Goal: Task Accomplishment & Management: Use online tool/utility

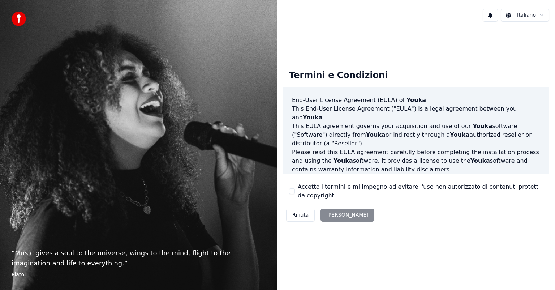
click at [333, 215] on div "Rifiuta Accetta" at bounding box center [330, 214] width 94 height 19
click at [290, 187] on div "Accetto i termini e mi impegno ad evitare l'uso non autorizzato di contenuti pr…" at bounding box center [416, 190] width 254 height 17
click at [290, 191] on button "Accetto i termini e mi impegno ad evitare l'uso non autorizzato di contenuti pr…" at bounding box center [292, 191] width 6 height 6
click at [335, 214] on button "Accetta" at bounding box center [346, 214] width 53 height 13
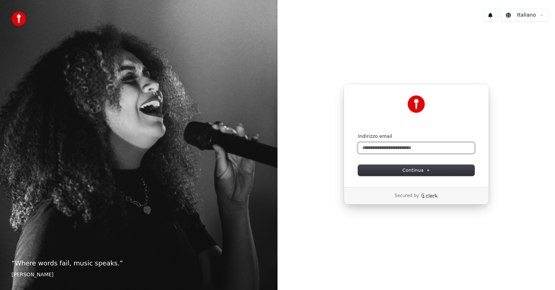
click at [407, 148] on input "Indirizzo email" at bounding box center [416, 147] width 116 height 11
click at [358, 133] on button "submit" at bounding box center [358, 133] width 0 height 0
type input "**********"
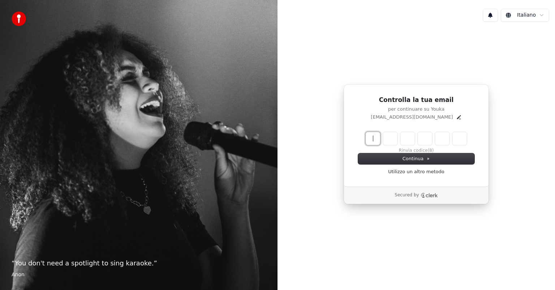
paste input "******"
type input "******"
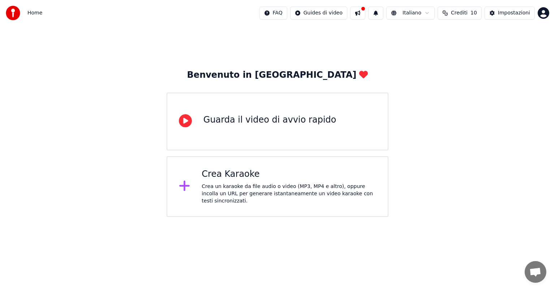
click at [273, 187] on div "Crea un karaoke da file audio o video (MP3, MP4 e altro), oppure incolla un URL…" at bounding box center [288, 194] width 174 height 22
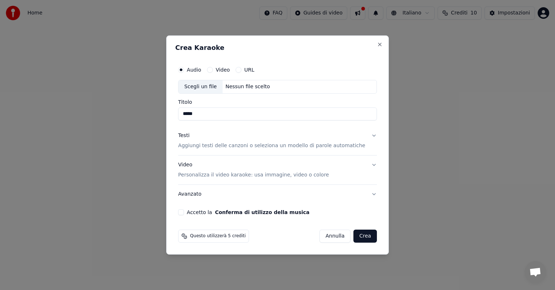
drag, startPoint x: 214, startPoint y: 113, endPoint x: 188, endPoint y: 113, distance: 26.4
click at [188, 113] on input "*****" at bounding box center [277, 113] width 199 height 13
click at [208, 82] on div "Scegli un file" at bounding box center [200, 86] width 44 height 13
drag, startPoint x: 287, startPoint y: 115, endPoint x: 183, endPoint y: 116, distance: 103.3
click at [183, 116] on div "**********" at bounding box center [277, 139] width 204 height 158
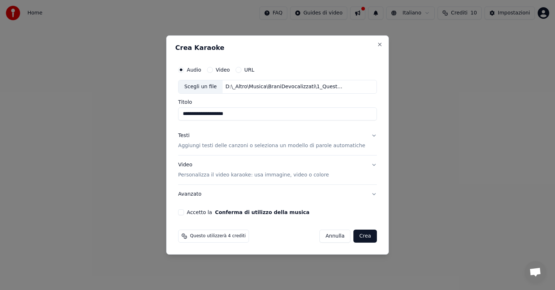
type input "**********"
click at [365, 134] on button "Testi Aggiungi testi delle canzoni o seleziona un modello di parole automatiche" at bounding box center [277, 140] width 199 height 29
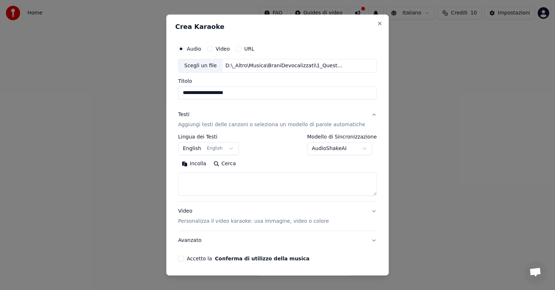
click at [233, 149] on button "English English" at bounding box center [208, 148] width 61 height 13
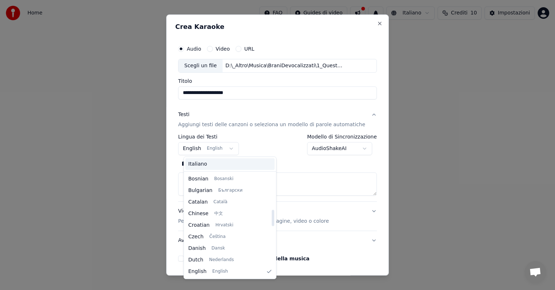
scroll to position [231, 0]
select select "**"
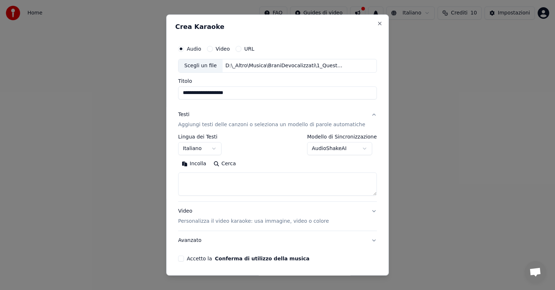
click at [218, 178] on textarea at bounding box center [277, 183] width 199 height 23
paste textarea "**********"
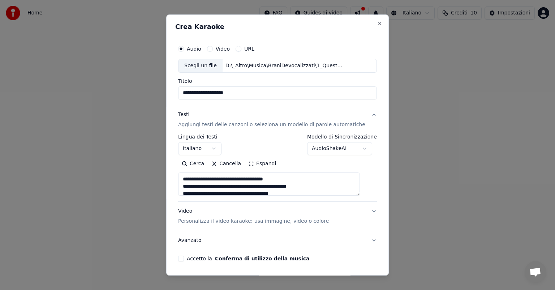
scroll to position [9, 0]
type textarea "**********"
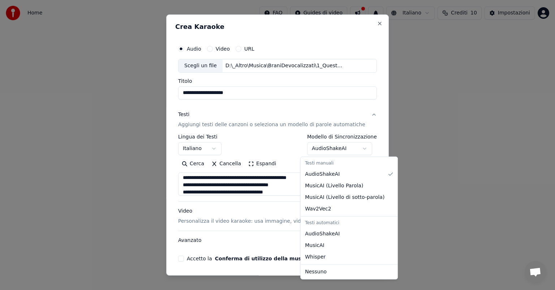
click at [357, 147] on body "**********" at bounding box center [277, 108] width 555 height 217
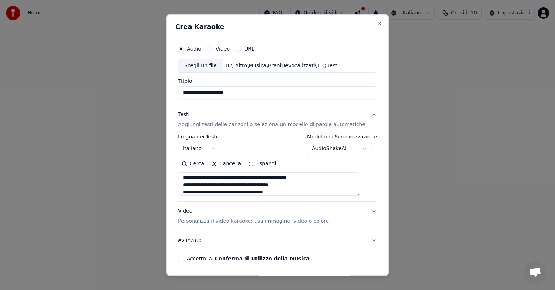
click at [361, 210] on button "Video Personalizza il video karaoke: usa immagine, video o colore" at bounding box center [277, 215] width 199 height 29
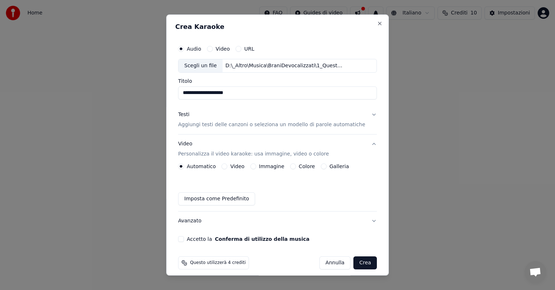
click at [254, 168] on button "Immagine" at bounding box center [253, 166] width 6 height 6
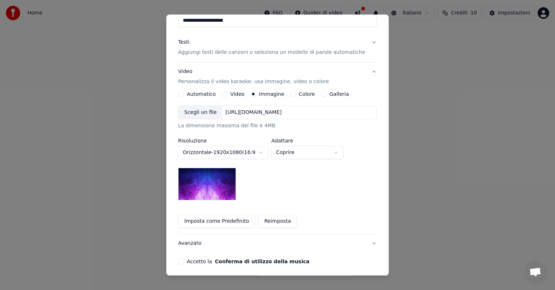
scroll to position [100, 0]
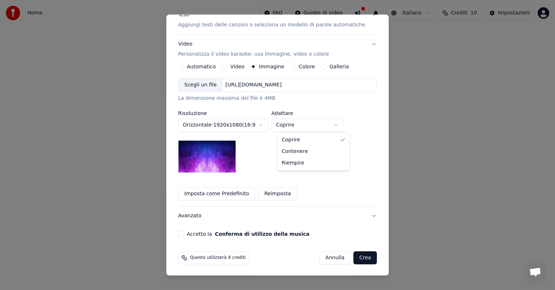
click at [341, 122] on body "**********" at bounding box center [277, 108] width 555 height 217
click at [340, 123] on body "**********" at bounding box center [277, 108] width 555 height 217
select select "****"
click at [324, 64] on button "Galleria" at bounding box center [324, 67] width 6 height 6
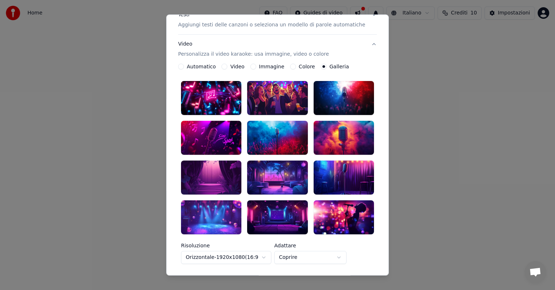
click at [347, 94] on div at bounding box center [343, 98] width 60 height 34
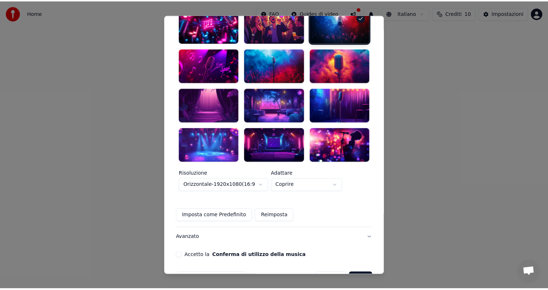
scroll to position [181, 0]
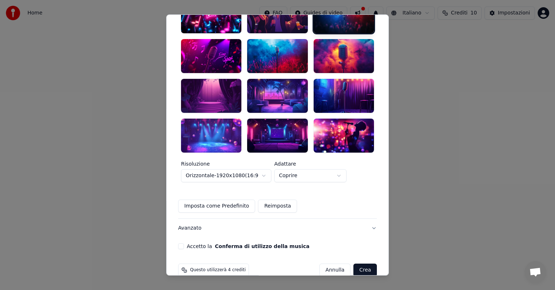
click at [355, 263] on button "Crea" at bounding box center [364, 269] width 23 height 13
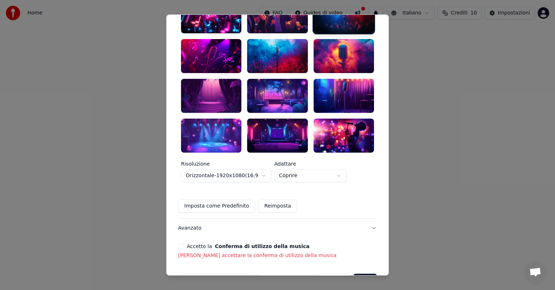
click at [184, 243] on button "Accetto la Conferma di utilizzo della musica" at bounding box center [181, 246] width 6 height 6
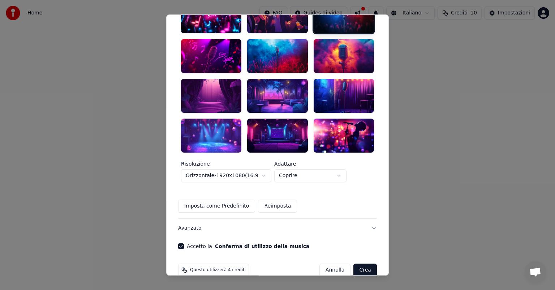
click at [354, 263] on button "Crea" at bounding box center [364, 269] width 23 height 13
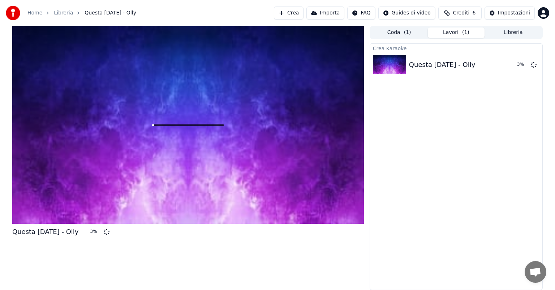
click at [468, 15] on span "Crediti" at bounding box center [460, 12] width 17 height 7
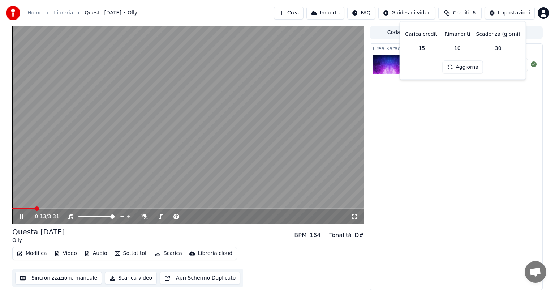
click at [21, 217] on icon at bounding box center [26, 216] width 17 height 6
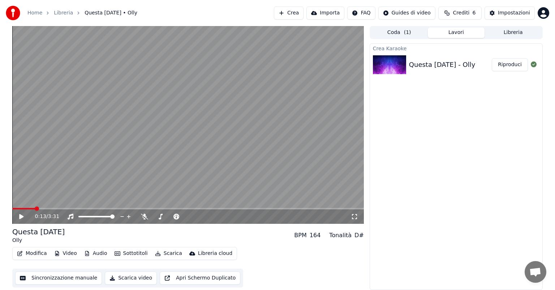
click at [31, 254] on button "Modifica" at bounding box center [32, 253] width 36 height 10
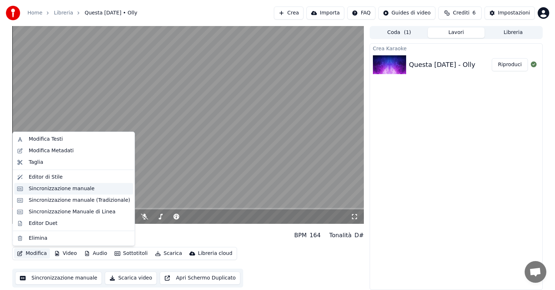
click at [60, 186] on div "Sincronizzazione manuale" at bounding box center [62, 188] width 66 height 7
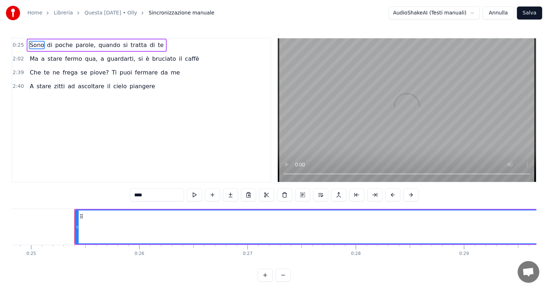
scroll to position [0, 2715]
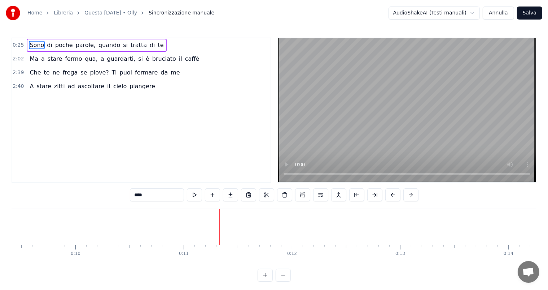
scroll to position [0, 993]
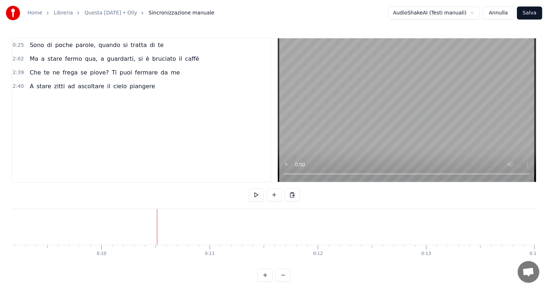
drag, startPoint x: 32, startPoint y: 46, endPoint x: 155, endPoint y: 227, distance: 218.1
click at [155, 227] on div "0:25 Sono di poche parole, quando si tratta di te 2:02 Ma a stare fermo qua, a …" at bounding box center [274, 160] width 525 height 244
click at [16, 44] on span "0:25" at bounding box center [18, 45] width 11 height 7
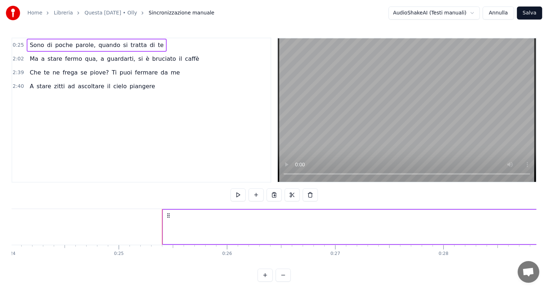
click at [16, 44] on span "0:25" at bounding box center [18, 45] width 11 height 7
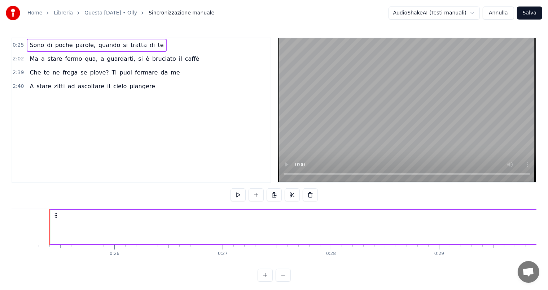
click at [16, 44] on span "0:25" at bounding box center [18, 45] width 11 height 7
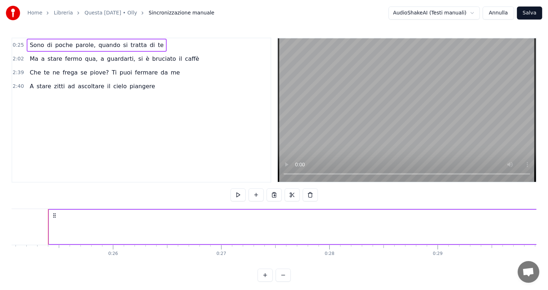
click at [16, 44] on span "0:25" at bounding box center [18, 45] width 11 height 7
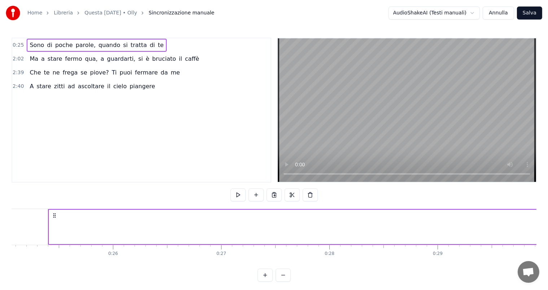
click at [14, 46] on span "0:25" at bounding box center [18, 45] width 11 height 7
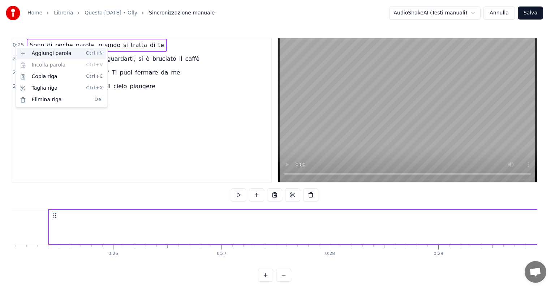
click at [48, 55] on div "Aggiungi parola Ctrl+N" at bounding box center [61, 54] width 89 height 12
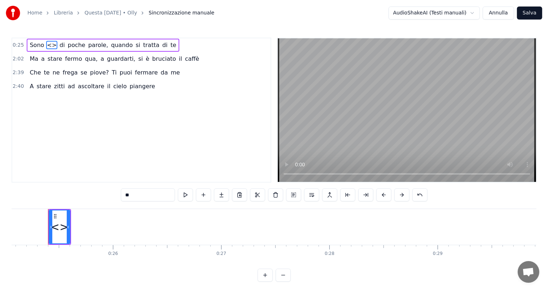
click at [170, 123] on div "0:25 Sono <> di poche parole, quando si tratta di te 2:02 Ma a stare fermo qua,…" at bounding box center [142, 110] width 260 height 145
click at [185, 57] on span "caffè" at bounding box center [193, 59] width 16 height 8
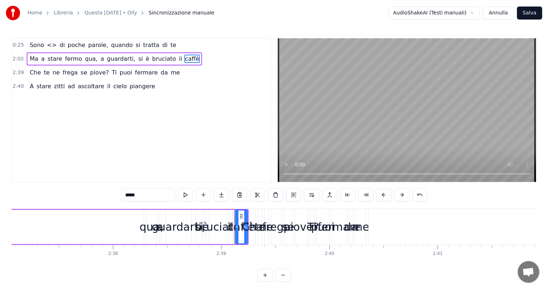
scroll to position [0, 17012]
click at [154, 226] on div "qua," at bounding box center [153, 226] width 24 height 16
type input "****"
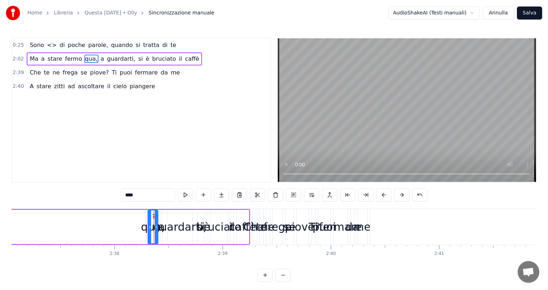
drag, startPoint x: 152, startPoint y: 223, endPoint x: 132, endPoint y: 223, distance: 19.5
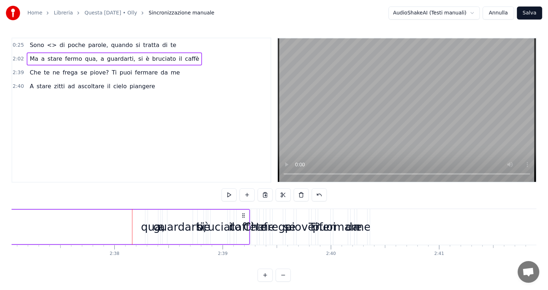
click at [146, 228] on div "qua," at bounding box center [153, 226] width 24 height 16
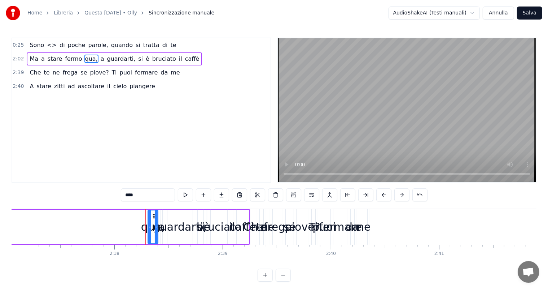
click at [153, 226] on div "qua," at bounding box center [153, 226] width 24 height 16
drag, startPoint x: 153, startPoint y: 226, endPoint x: 148, endPoint y: 224, distance: 5.0
click at [143, 225] on div "qua," at bounding box center [153, 226] width 24 height 16
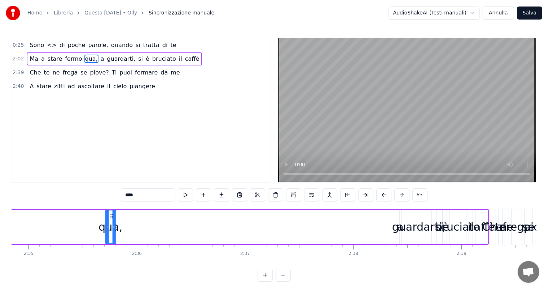
scroll to position [0, 16772]
drag, startPoint x: 153, startPoint y: 215, endPoint x: 133, endPoint y: 219, distance: 20.6
click at [133, 219] on div "qua," at bounding box center [132, 226] width 9 height 33
click at [136, 86] on span "piangere" at bounding box center [142, 86] width 27 height 8
type input "********"
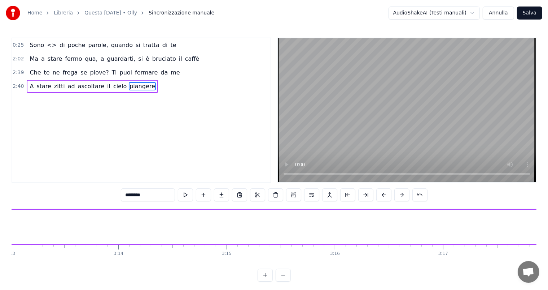
click at [149, 85] on div "2:40 A stare zitti ad ascoltare il cielo piangere" at bounding box center [141, 86] width 259 height 14
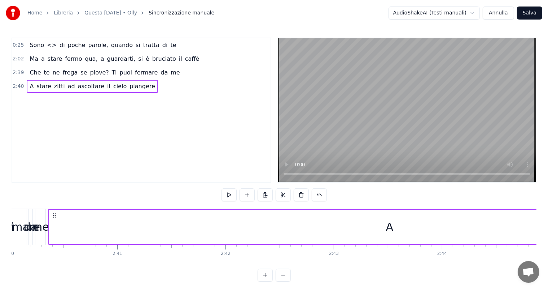
click at [161, 45] on div "0:25 Sono <> di poche parole, quando si tratta di te" at bounding box center [141, 45] width 259 height 14
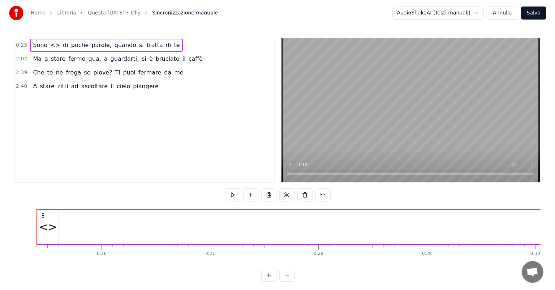
scroll to position [0, 2715]
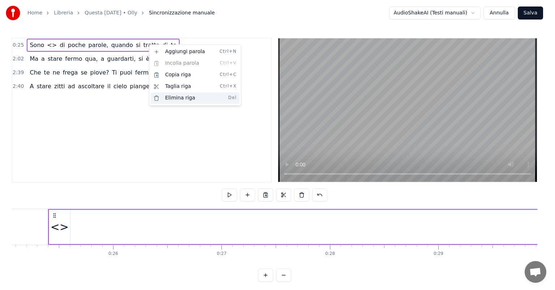
click at [181, 100] on div "Elimina riga Del" at bounding box center [195, 98] width 89 height 12
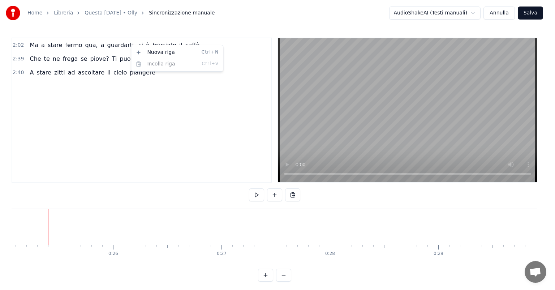
click at [153, 75] on div "2:40 A stare zitti ad ascoltare il cielo piangere" at bounding box center [141, 73] width 259 height 14
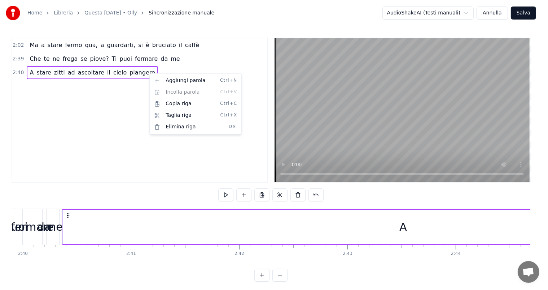
scroll to position [0, 17334]
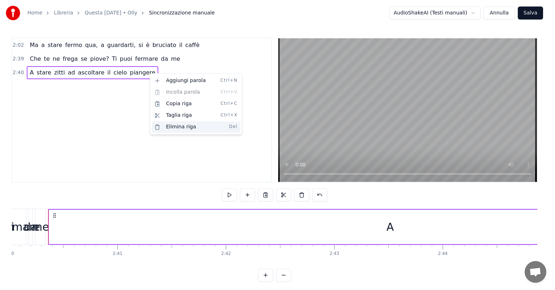
click at [180, 128] on div "Elimina riga Del" at bounding box center [195, 127] width 89 height 12
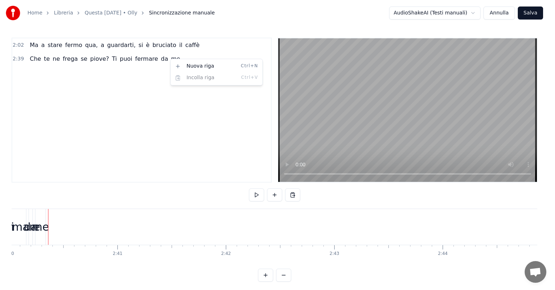
click at [164, 59] on html "Home Libreria Questa [DATE] • Olly Sincronizzazione manuale AudioShakeAI (Testi…" at bounding box center [277, 146] width 555 height 293
click at [175, 53] on html "Home Libreria Questa [DATE] • Olly Sincronizzazione manuale AudioShakeAI (Testi…" at bounding box center [277, 146] width 555 height 293
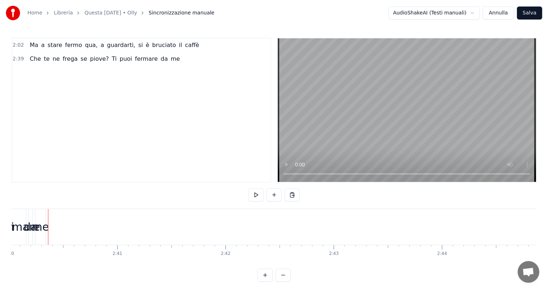
click at [164, 60] on div "2:39 Che te ne frega se piove? Ti puoi fermare da me" at bounding box center [141, 59] width 259 height 14
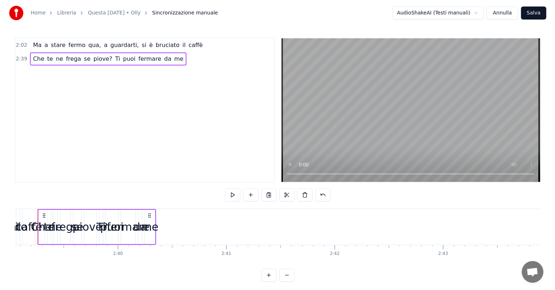
scroll to position [0, 17215]
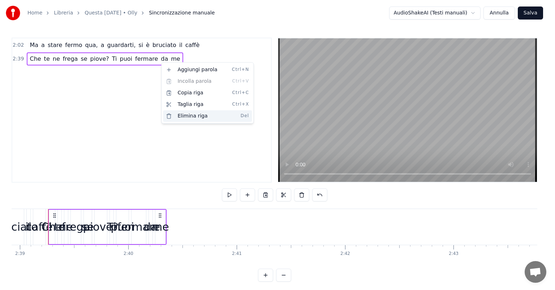
click at [188, 116] on div "Elimina riga Del" at bounding box center [207, 116] width 89 height 12
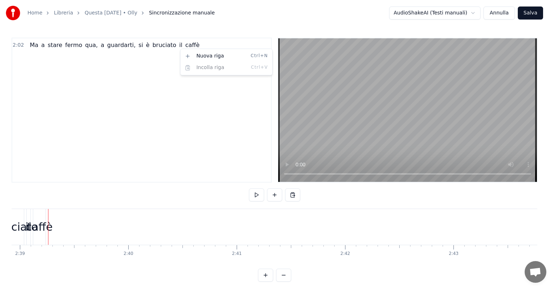
click at [181, 45] on div "2:02 Ma a stare fermo qua, a guardarti, si è bruciato il caffè" at bounding box center [141, 45] width 259 height 14
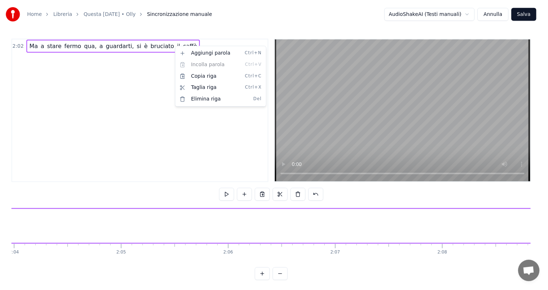
scroll to position [0, 13220]
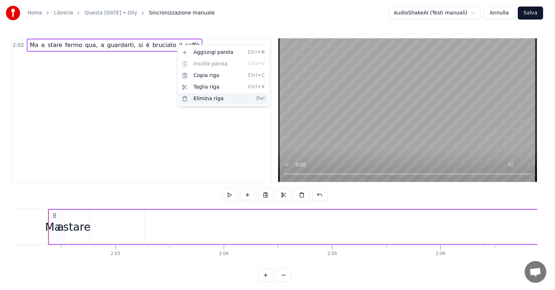
click at [204, 100] on div "Elimina riga Del" at bounding box center [223, 99] width 89 height 12
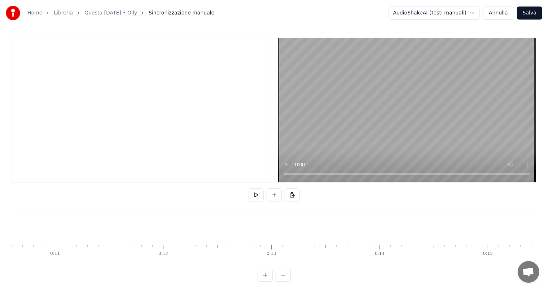
scroll to position [0, 1045]
click at [275, 195] on button at bounding box center [274, 194] width 15 height 13
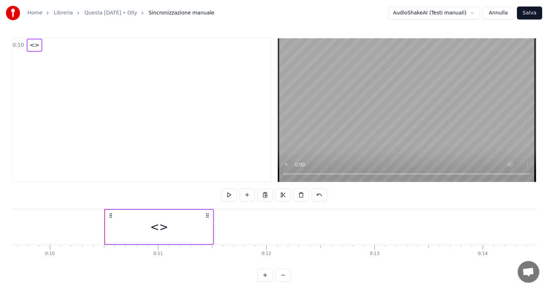
click at [161, 227] on div "<>" at bounding box center [159, 226] width 18 height 16
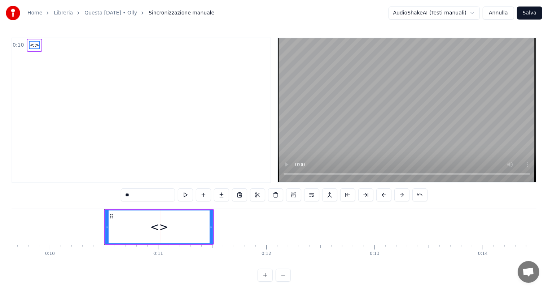
click at [161, 227] on div "<>" at bounding box center [159, 226] width 18 height 16
click at [30, 43] on span "<>" at bounding box center [34, 45] width 11 height 8
click at [31, 45] on span "<>" at bounding box center [34, 45] width 11 height 8
click at [33, 45] on span "<>" at bounding box center [34, 45] width 11 height 8
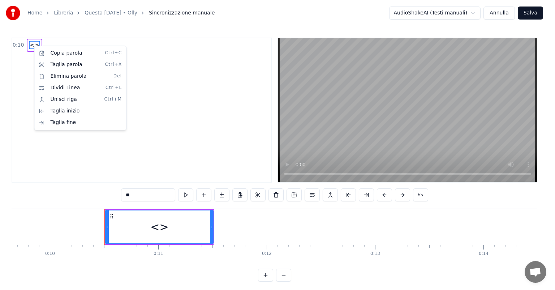
click at [32, 47] on html "Home Libreria Questa [DATE] • Olly Sincronizzazione manuale AudioShakeAI (Testi…" at bounding box center [277, 146] width 555 height 293
click at [32, 47] on span "<>" at bounding box center [34, 45] width 11 height 8
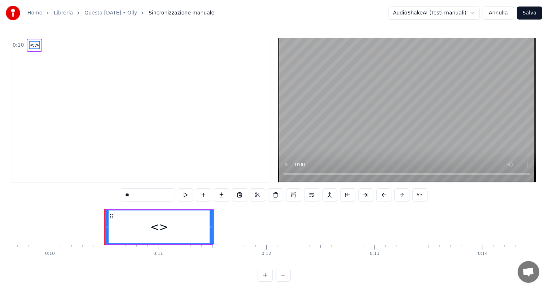
click at [32, 47] on span "<>" at bounding box center [34, 45] width 11 height 8
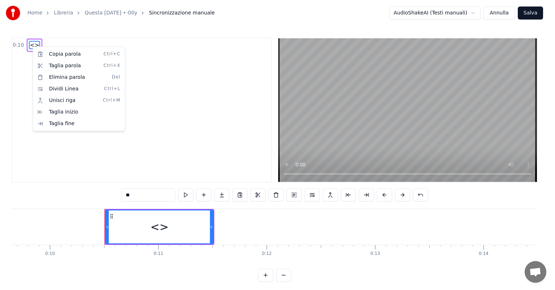
click at [161, 228] on html "Home Libreria Questa [DATE] • Olly Sincronizzazione manuale AudioShakeAI (Testi…" at bounding box center [277, 146] width 555 height 293
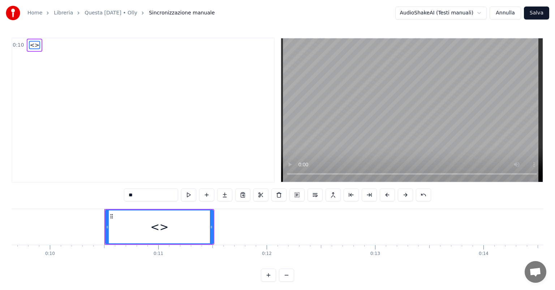
click at [161, 228] on div "<>" at bounding box center [159, 226] width 18 height 16
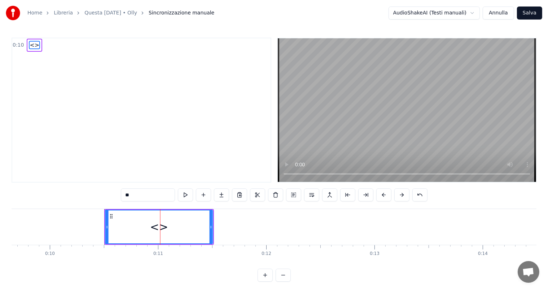
click at [111, 216] on icon at bounding box center [112, 216] width 6 height 6
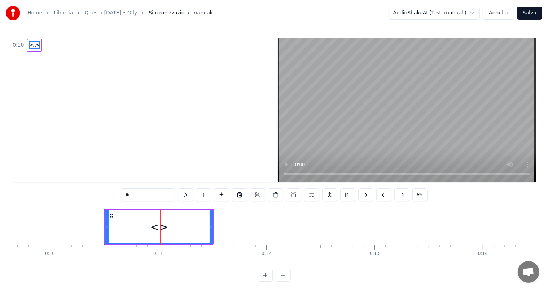
click at [107, 223] on div at bounding box center [107, 226] width 3 height 33
click at [161, 230] on div "<>" at bounding box center [159, 226] width 18 height 16
click at [159, 230] on div "<>" at bounding box center [159, 226] width 18 height 16
click at [136, 194] on input "**" at bounding box center [148, 194] width 54 height 13
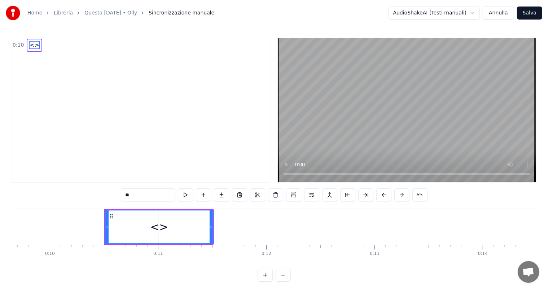
type input "*"
paste input "**********"
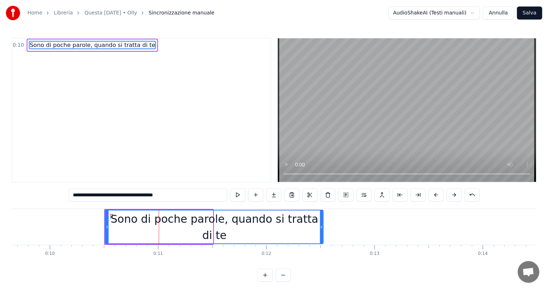
drag, startPoint x: 212, startPoint y: 226, endPoint x: 322, endPoint y: 219, distance: 110.7
click at [322, 219] on div at bounding box center [321, 226] width 3 height 33
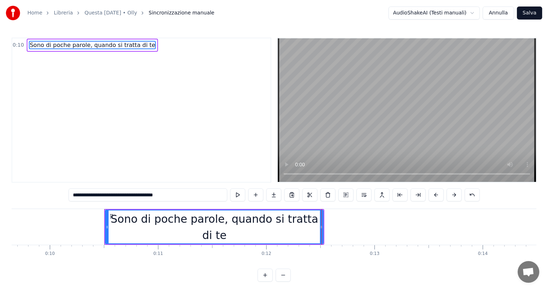
type input "**********"
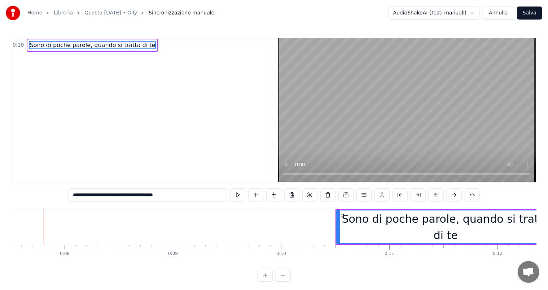
scroll to position [0, 809]
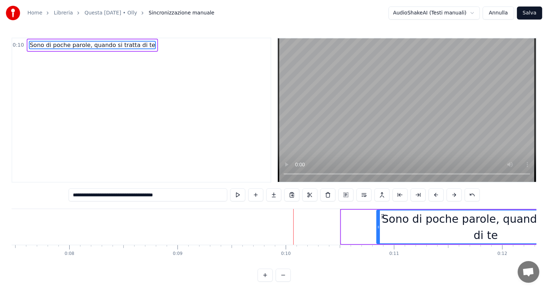
drag, startPoint x: 347, startPoint y: 215, endPoint x: 383, endPoint y: 216, distance: 35.4
click at [383, 216] on icon at bounding box center [384, 216] width 6 height 6
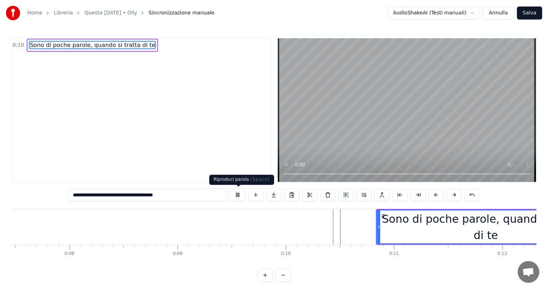
click at [240, 196] on button at bounding box center [237, 194] width 15 height 13
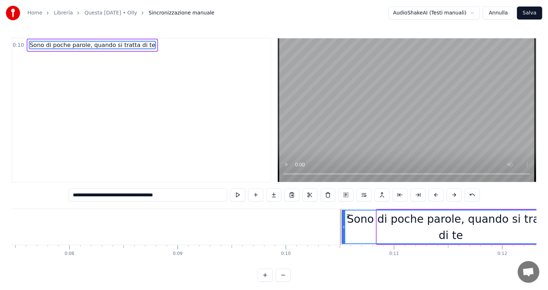
drag, startPoint x: 381, startPoint y: 215, endPoint x: 346, endPoint y: 221, distance: 35.5
click at [346, 221] on div "Sono di poche parole, quando si tratta di te" at bounding box center [451, 226] width 217 height 33
click at [239, 198] on button at bounding box center [237, 194] width 15 height 13
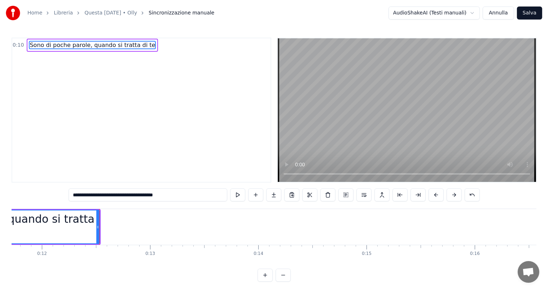
click at [239, 198] on button at bounding box center [237, 194] width 15 height 13
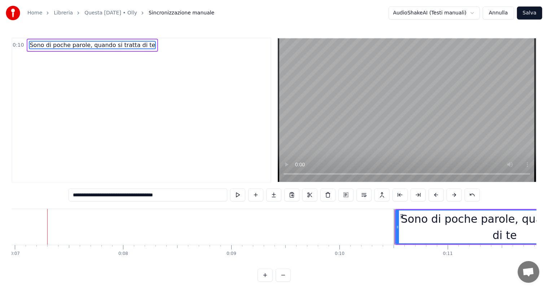
scroll to position [0, 755]
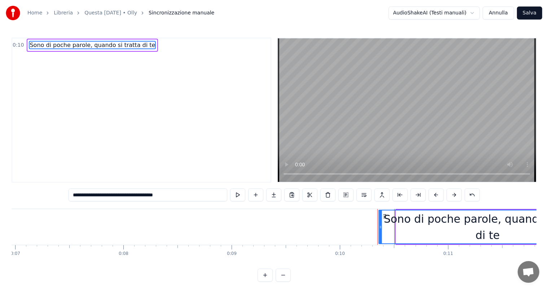
drag, startPoint x: 402, startPoint y: 215, endPoint x: 385, endPoint y: 216, distance: 17.3
click at [385, 216] on icon at bounding box center [385, 216] width 6 height 6
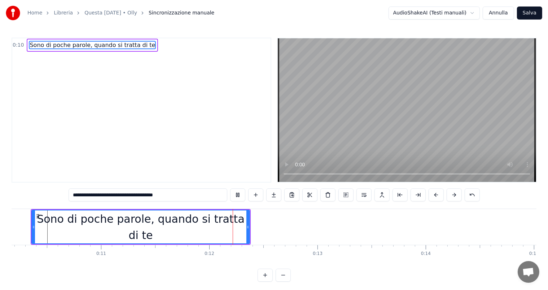
scroll to position [0, 1229]
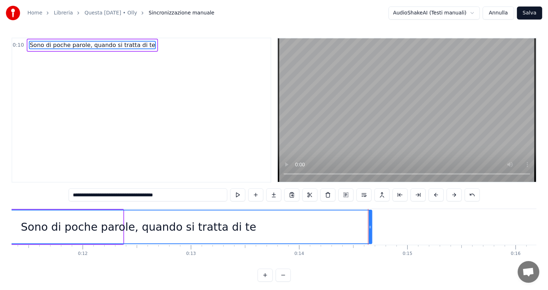
drag, startPoint x: 122, startPoint y: 227, endPoint x: 371, endPoint y: 237, distance: 249.3
click at [371, 237] on div at bounding box center [370, 226] width 3 height 33
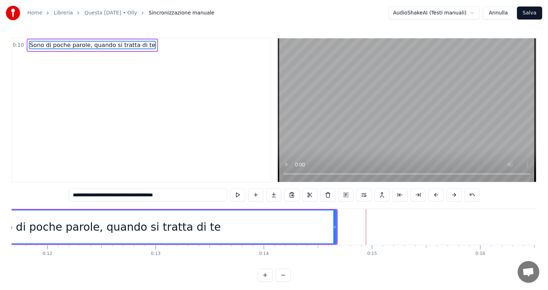
scroll to position [0, 1225]
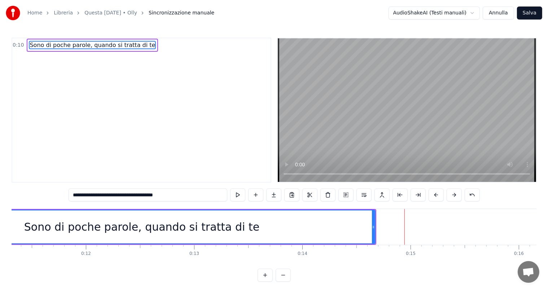
click at [144, 224] on div "Sono di poche parole, quando si tratta di te" at bounding box center [141, 226] width 235 height 16
click at [245, 226] on div "Sono di poche parole, quando si tratta di te" at bounding box center [141, 226] width 235 height 16
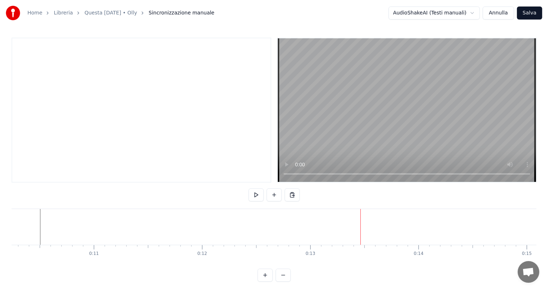
scroll to position [0, 1083]
click at [275, 195] on button at bounding box center [274, 194] width 15 height 13
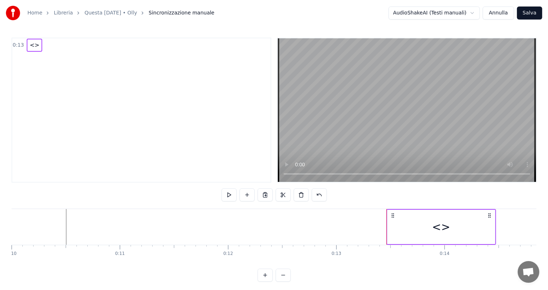
click at [438, 220] on div "<>" at bounding box center [442, 226] width 18 height 16
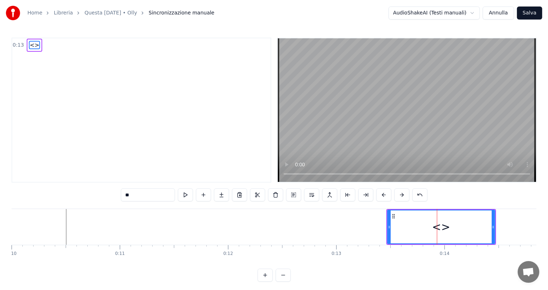
click at [438, 220] on div "<>" at bounding box center [442, 226] width 18 height 16
click at [157, 199] on input "**" at bounding box center [148, 194] width 54 height 13
type input "*"
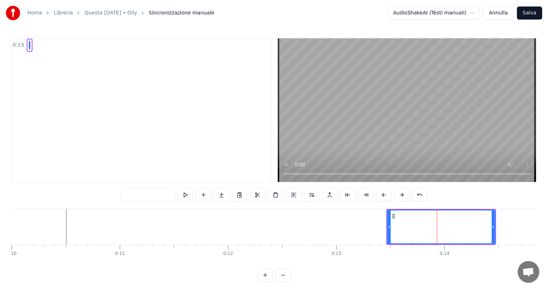
type input "*"
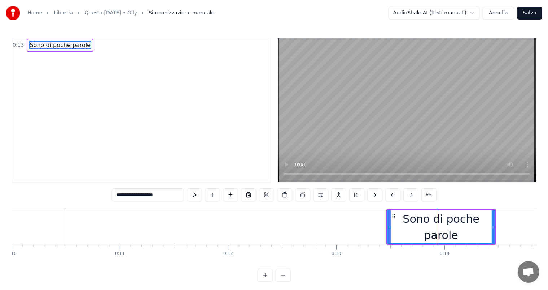
type input "**********"
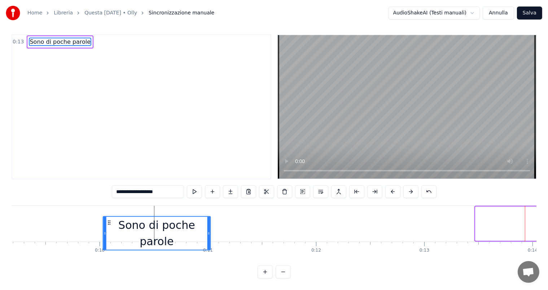
scroll to position [0, 991]
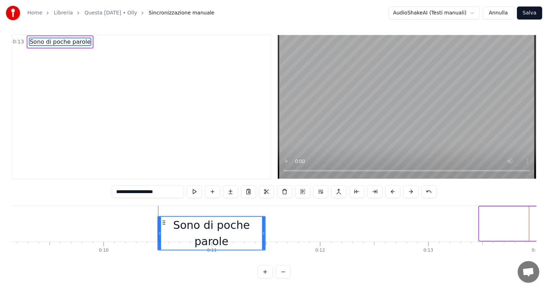
drag, startPoint x: 392, startPoint y: 216, endPoint x: 162, endPoint y: 196, distance: 230.6
click at [162, 196] on div "**********" at bounding box center [274, 156] width 525 height 244
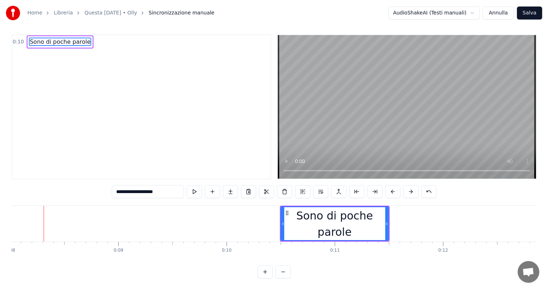
scroll to position [0, 864]
drag, startPoint x: 292, startPoint y: 204, endPoint x: 283, endPoint y: 204, distance: 8.7
click at [283, 211] on circle at bounding box center [283, 211] width 0 height 0
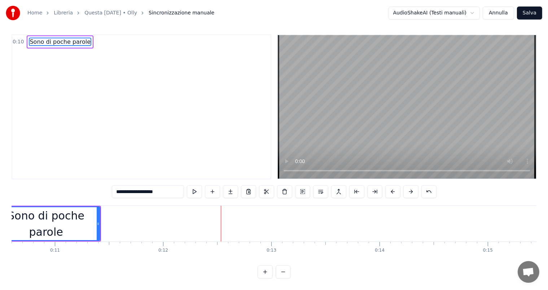
scroll to position [0, 1109]
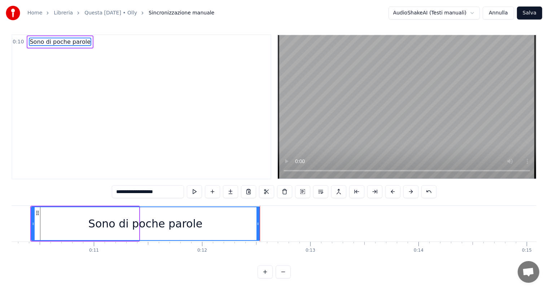
drag, startPoint x: 138, startPoint y: 217, endPoint x: 259, endPoint y: 220, distance: 121.0
click at [259, 220] on div at bounding box center [258, 223] width 3 height 33
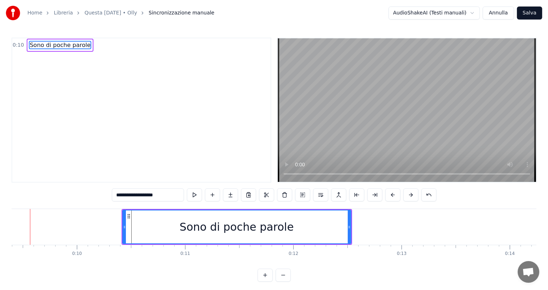
scroll to position [0, 1000]
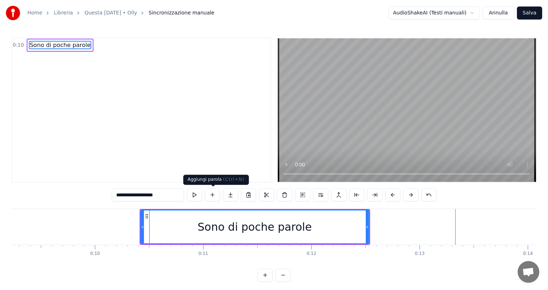
click at [214, 194] on button at bounding box center [212, 194] width 15 height 13
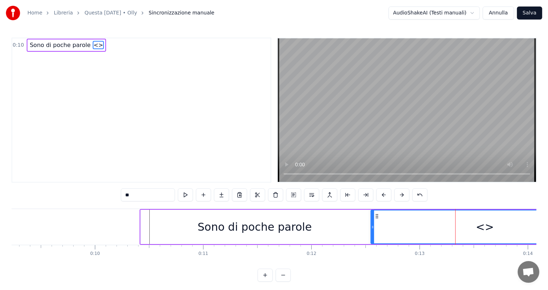
click at [126, 195] on input "**" at bounding box center [148, 194] width 54 height 13
drag, startPoint x: 135, startPoint y: 192, endPoint x: 126, endPoint y: 192, distance: 9.0
click at [126, 192] on input "**" at bounding box center [148, 194] width 54 height 13
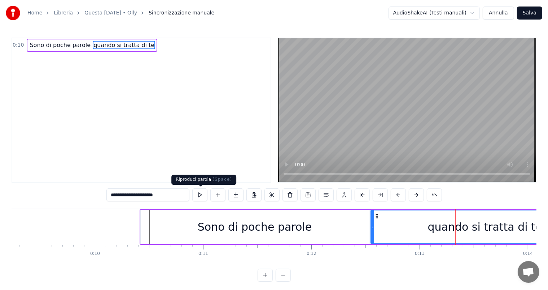
click at [200, 192] on button at bounding box center [199, 194] width 15 height 13
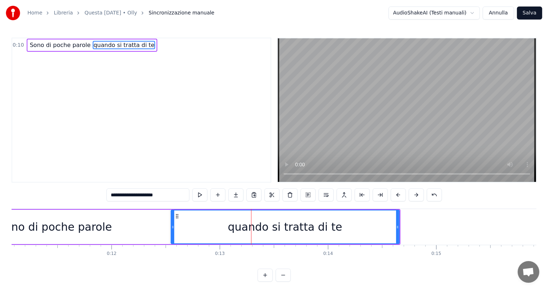
scroll to position [0, 1225]
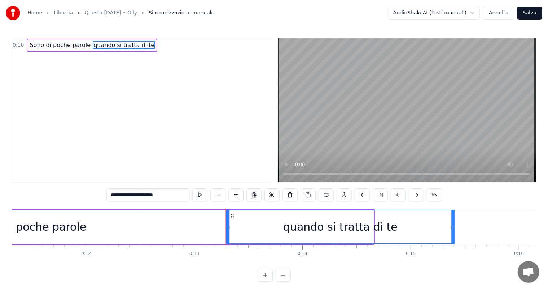
drag, startPoint x: 153, startPoint y: 215, endPoint x: 234, endPoint y: 218, distance: 81.3
click at [234, 218] on div "quando si tratta di te" at bounding box center [341, 226] width 228 height 33
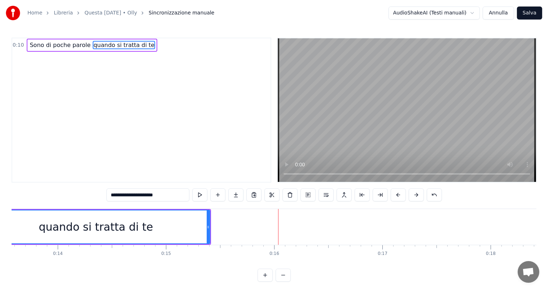
scroll to position [0, 1393]
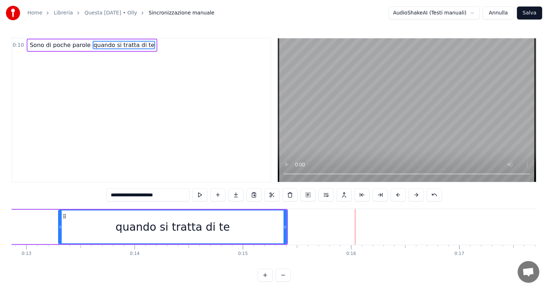
click at [163, 226] on div "quando si tratta di te" at bounding box center [173, 226] width 114 height 16
click at [131, 196] on input "**********" at bounding box center [148, 194] width 83 height 13
type input "**********"
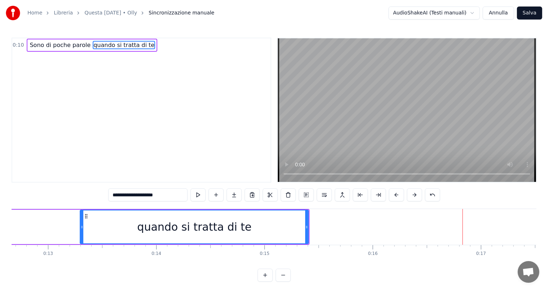
scroll to position [9, 0]
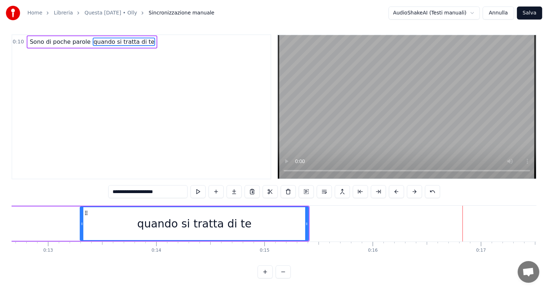
click at [121, 12] on link "Questa [DATE] • Olly" at bounding box center [110, 12] width 53 height 7
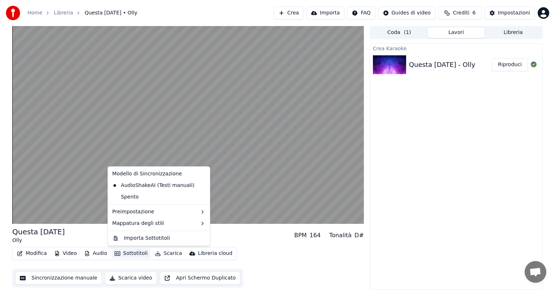
click at [126, 253] on button "Sottotitoli" at bounding box center [131, 253] width 39 height 10
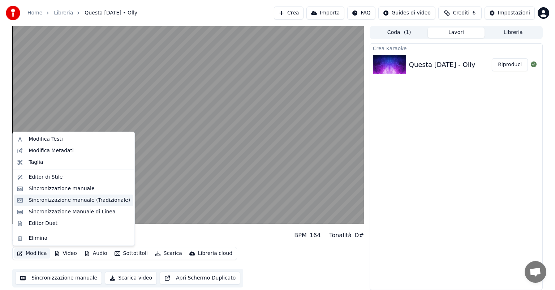
click at [75, 199] on div "Sincronizzazione manuale (Tradizionale)" at bounding box center [79, 199] width 101 height 7
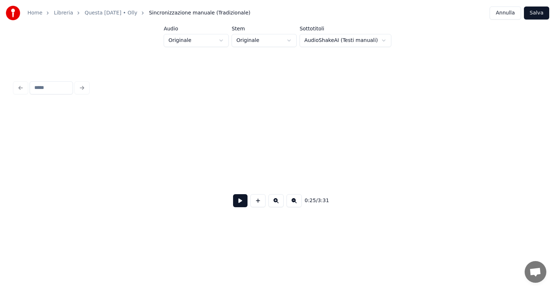
scroll to position [0, 1834]
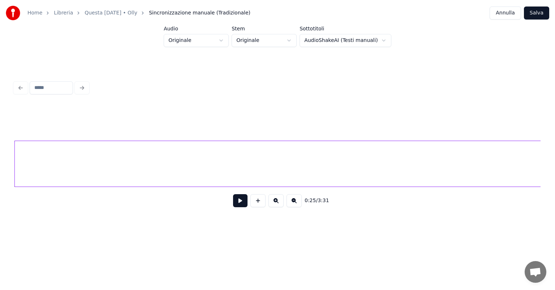
click at [238, 206] on button at bounding box center [240, 200] width 14 height 13
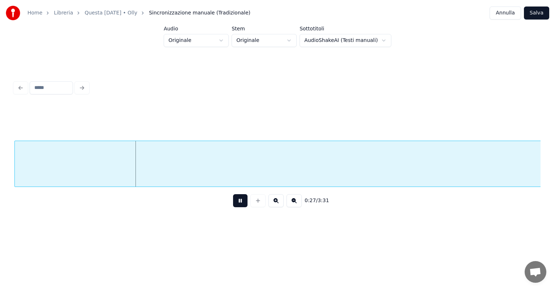
click at [238, 206] on button at bounding box center [240, 200] width 14 height 13
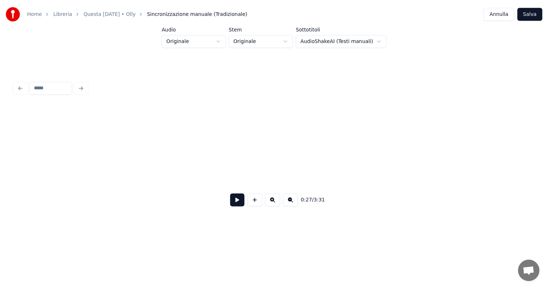
scroll to position [0, 0]
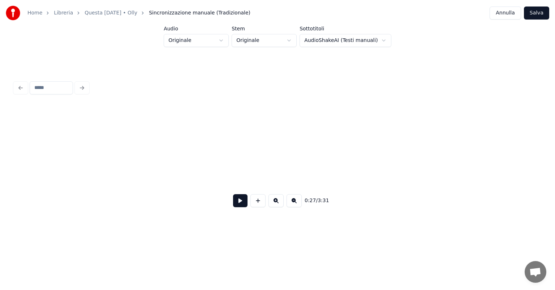
click at [118, 14] on link "Questa [DATE] • Olly" at bounding box center [110, 12] width 53 height 7
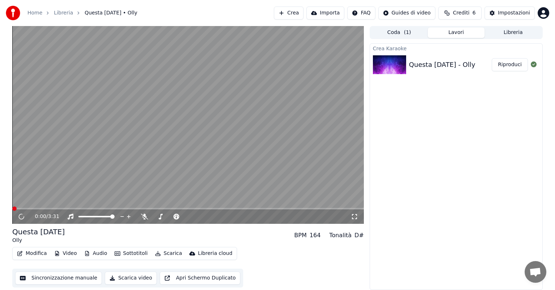
click at [35, 254] on button "Modifica" at bounding box center [32, 253] width 36 height 10
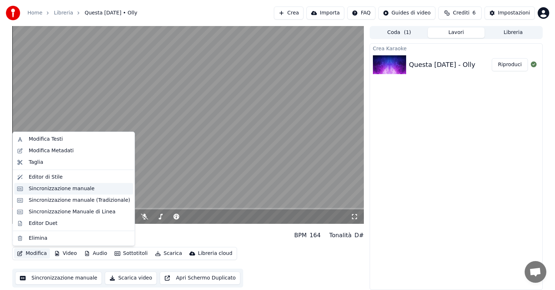
click at [53, 188] on div "Sincronizzazione manuale" at bounding box center [62, 188] width 66 height 7
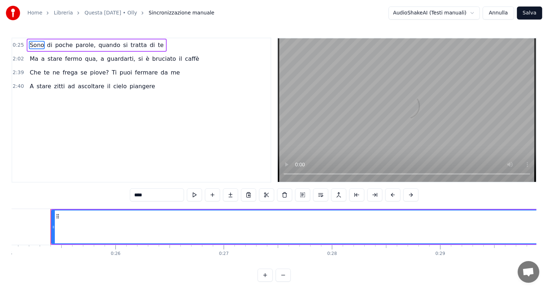
scroll to position [0, 2715]
click at [56, 216] on circle at bounding box center [56, 216] width 0 height 0
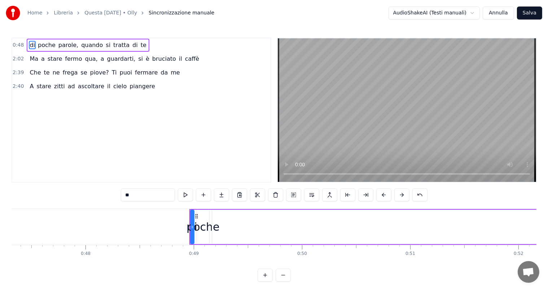
scroll to position [0, 5267]
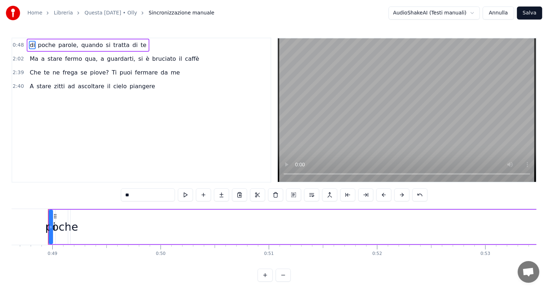
click at [56, 216] on circle at bounding box center [56, 216] width 0 height 0
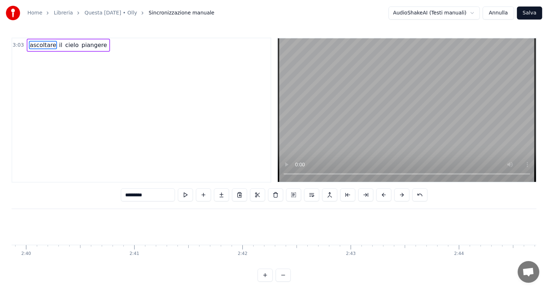
type input "**"
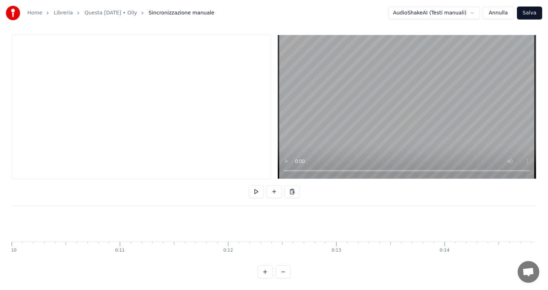
scroll to position [0, 1058]
click at [274, 186] on button at bounding box center [274, 191] width 15 height 13
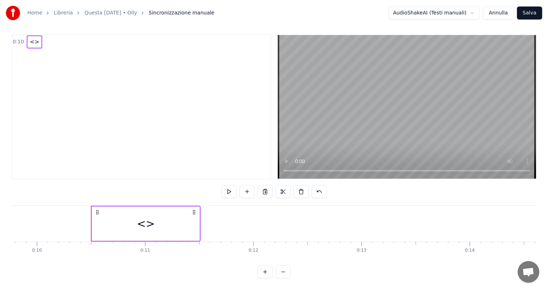
click at [145, 216] on div "<>" at bounding box center [146, 223] width 18 height 16
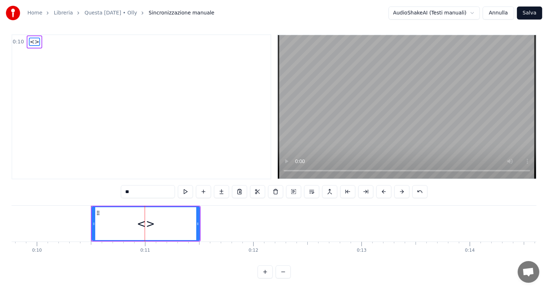
scroll to position [0, 0]
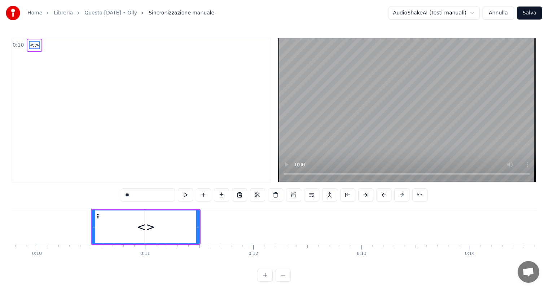
click at [140, 194] on input "**" at bounding box center [148, 194] width 54 height 13
type input "*"
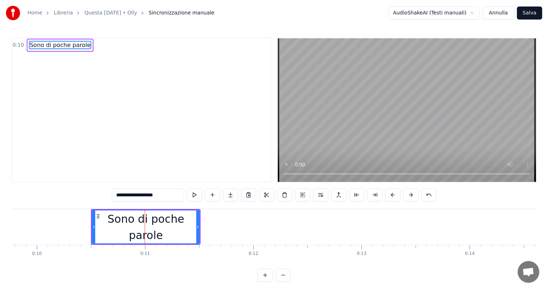
type input "**********"
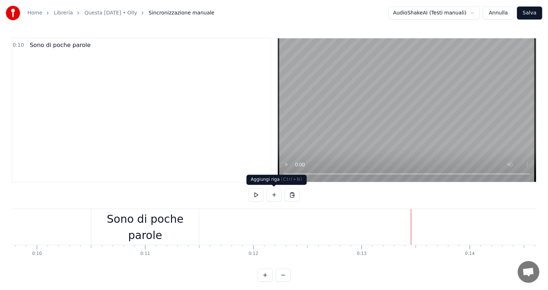
click at [276, 194] on button at bounding box center [274, 194] width 15 height 13
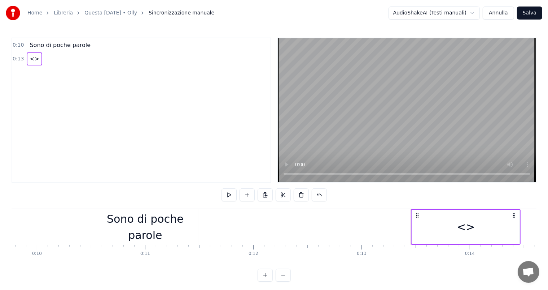
click at [462, 226] on div "<>" at bounding box center [466, 226] width 18 height 16
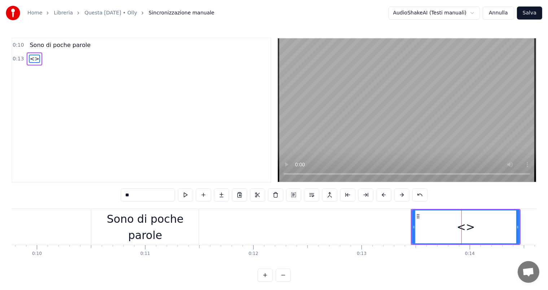
drag, startPoint x: 133, startPoint y: 198, endPoint x: 120, endPoint y: 198, distance: 13.0
click at [120, 198] on div "0:10 Sono di poche parole 0:13 <> ** Sono di poche parole <> To pick up a dragg…" at bounding box center [274, 160] width 525 height 244
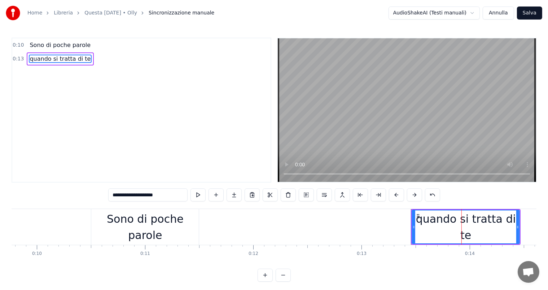
type input "**********"
click at [126, 140] on div "0:10 Sono di poche parole 0:13 quando si tratta di te" at bounding box center [142, 110] width 260 height 145
drag, startPoint x: 42, startPoint y: 56, endPoint x: 96, endPoint y: 47, distance: 55.0
click at [96, 47] on div "0:10 Sono di poche parole 0:13 quando si tratta di te" at bounding box center [142, 110] width 260 height 145
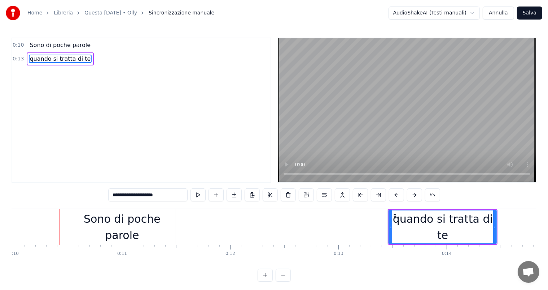
scroll to position [0, 1093]
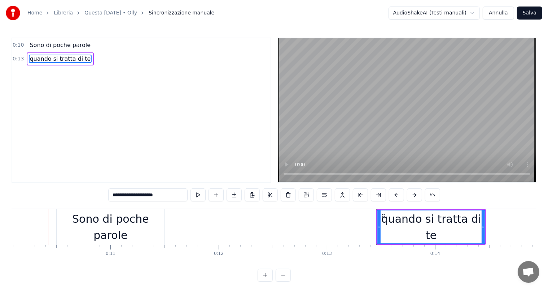
click at [60, 214] on div "Sono di poche parole" at bounding box center [111, 227] width 108 height 36
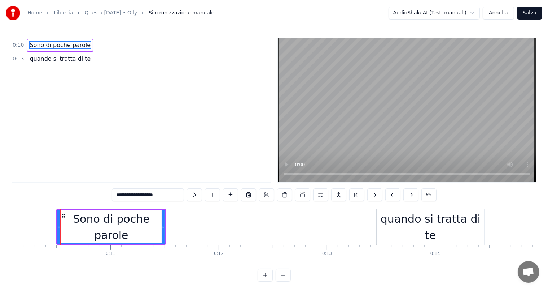
drag, startPoint x: 69, startPoint y: 215, endPoint x: 65, endPoint y: 215, distance: 4.3
click at [62, 215] on div "Sono di poche parole" at bounding box center [111, 226] width 107 height 33
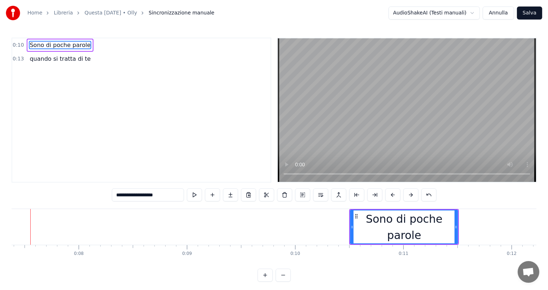
scroll to position [0, 782]
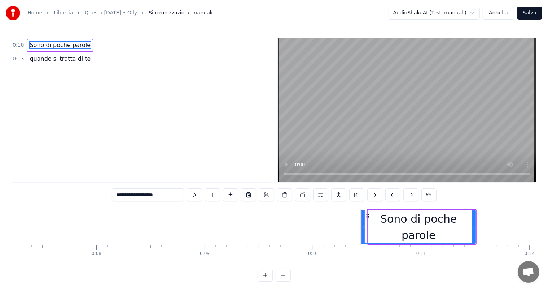
drag, startPoint x: 368, startPoint y: 216, endPoint x: 362, endPoint y: 216, distance: 6.5
click at [362, 216] on div at bounding box center [363, 226] width 3 height 33
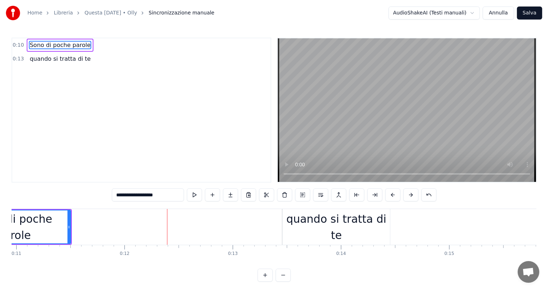
scroll to position [0, 1109]
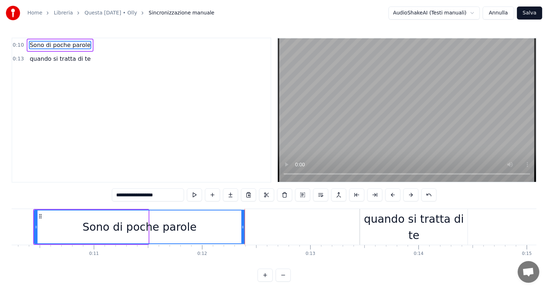
drag, startPoint x: 146, startPoint y: 225, endPoint x: 243, endPoint y: 233, distance: 96.7
click at [243, 233] on div at bounding box center [243, 226] width 3 height 33
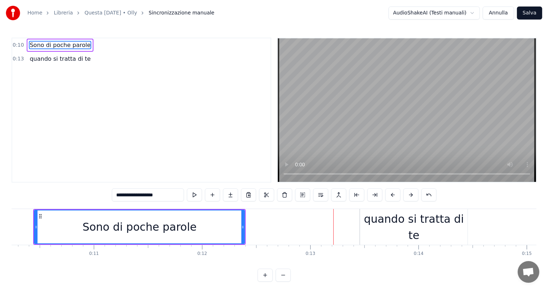
click at [362, 215] on div "quando si tratta di te" at bounding box center [414, 227] width 108 height 36
type input "**********"
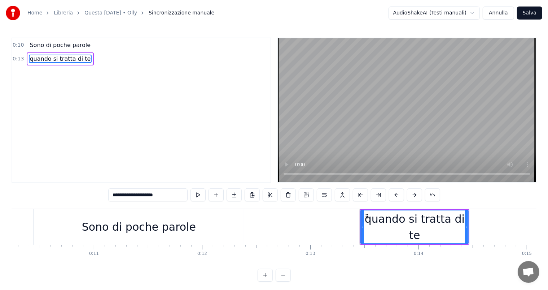
drag, startPoint x: 360, startPoint y: 225, endPoint x: 356, endPoint y: 225, distance: 4.7
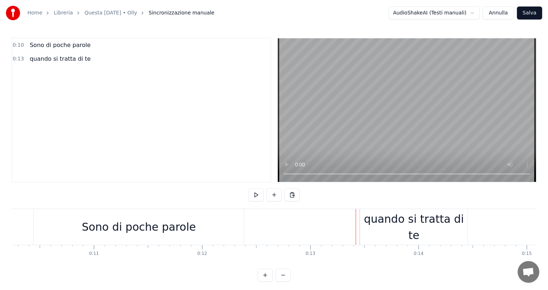
click at [361, 222] on div "quando si tratta di te" at bounding box center [414, 227] width 108 height 36
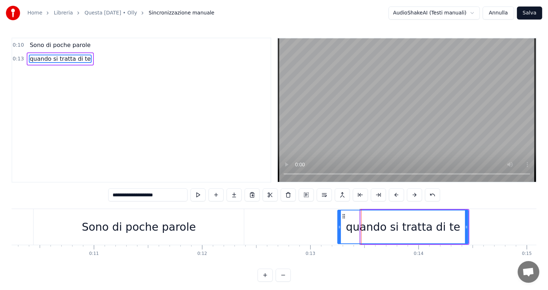
drag, startPoint x: 361, startPoint y: 225, endPoint x: 338, endPoint y: 224, distance: 23.1
click at [338, 224] on icon at bounding box center [339, 227] width 3 height 6
click at [187, 226] on div "Sono di poche parole" at bounding box center [139, 226] width 114 height 16
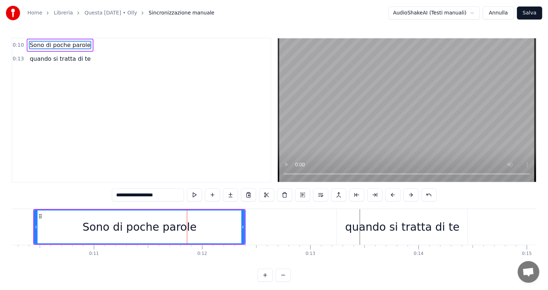
click at [189, 226] on div "Sono di poche parole" at bounding box center [140, 226] width 114 height 16
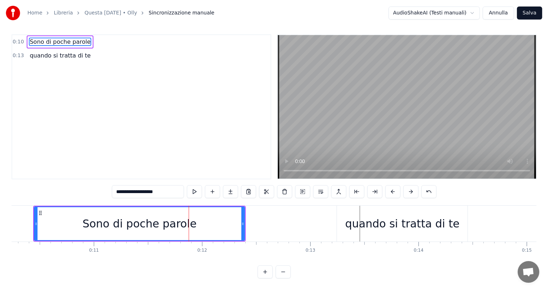
scroll to position [0, 1095]
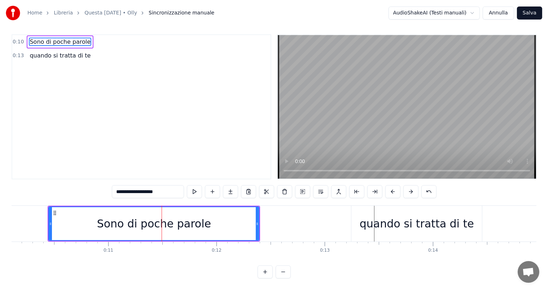
click at [172, 185] on input "**********" at bounding box center [148, 191] width 72 height 13
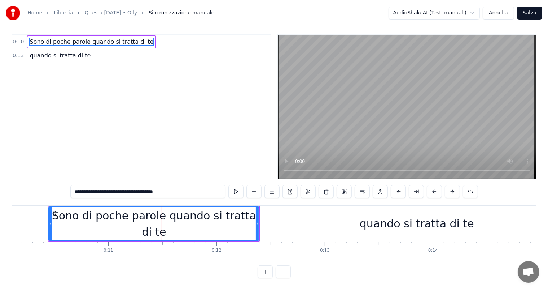
click at [387, 205] on div "quando si tratta di te" at bounding box center [417, 223] width 131 height 36
type input "**********"
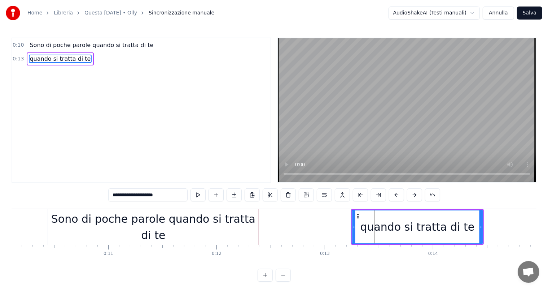
click at [359, 214] on circle at bounding box center [359, 214] width 0 height 0
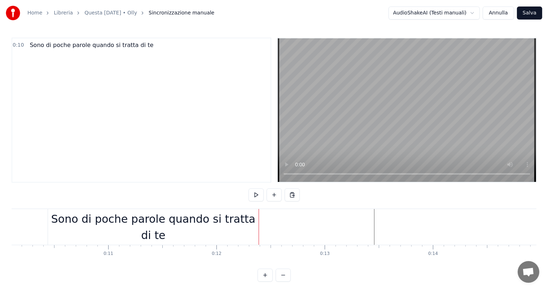
click at [247, 221] on div "Sono di poche parole quando si tratta di te" at bounding box center [153, 227] width 211 height 32
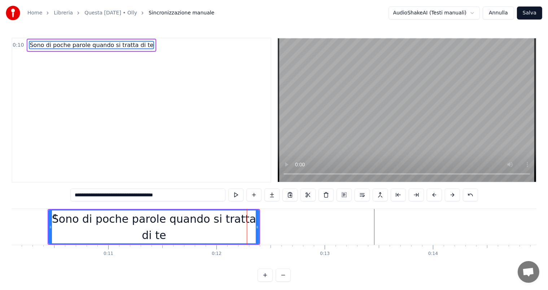
click at [40, 45] on span "Sono di poche parole quando si tratta di te" at bounding box center [91, 45] width 125 height 8
click at [273, 195] on button at bounding box center [272, 194] width 15 height 13
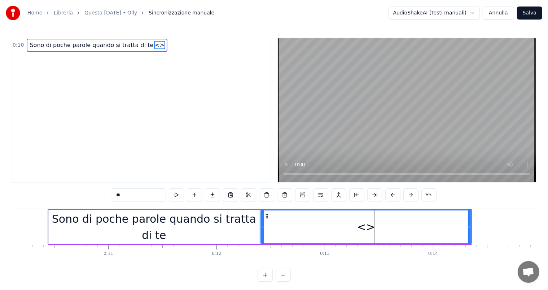
click at [81, 228] on div "Sono di poche parole quando si tratta di te" at bounding box center [154, 227] width 211 height 32
type input "**********"
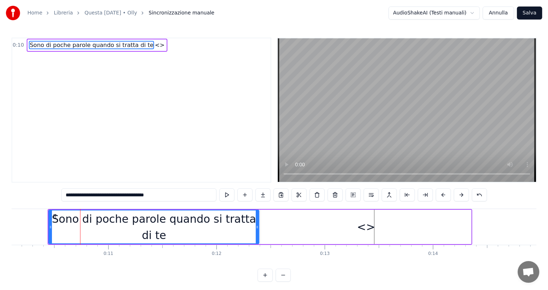
drag, startPoint x: 81, startPoint y: 229, endPoint x: 87, endPoint y: 229, distance: 6.9
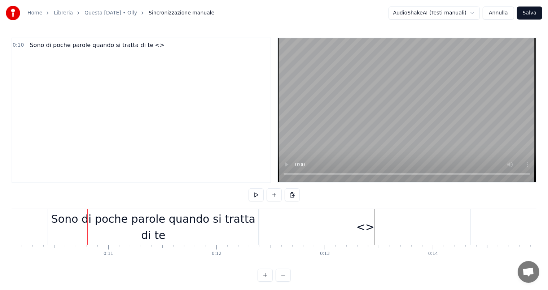
click at [253, 225] on div "Sono di poche parole quando si tratta di te" at bounding box center [153, 227] width 211 height 32
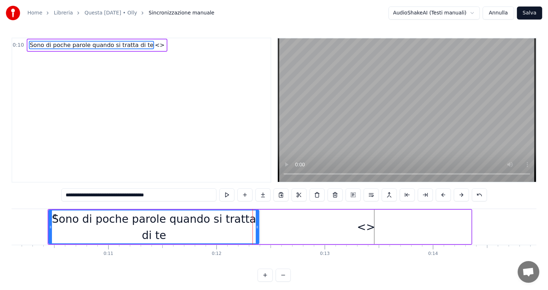
click at [158, 227] on div "Sono di poche parole quando si tratta di te" at bounding box center [154, 227] width 210 height 32
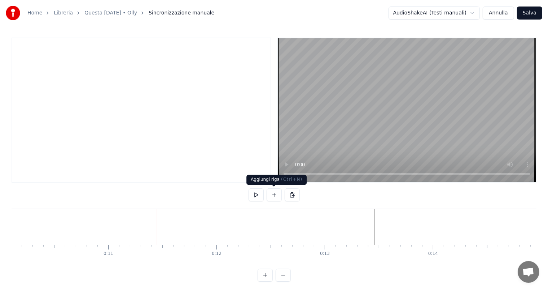
click at [274, 195] on button at bounding box center [274, 194] width 15 height 13
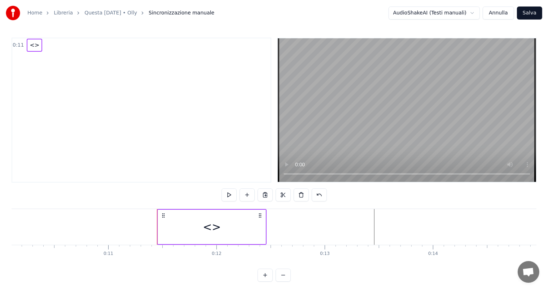
click at [29, 45] on span "<>" at bounding box center [34, 45] width 11 height 8
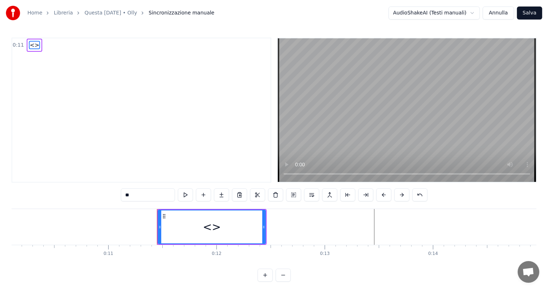
click at [147, 195] on input "**" at bounding box center [148, 194] width 54 height 13
type input "*"
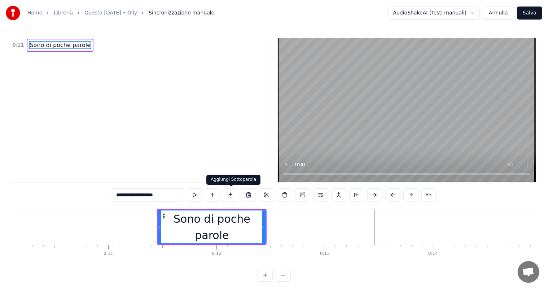
type input "**********"
click at [232, 196] on button at bounding box center [230, 194] width 15 height 13
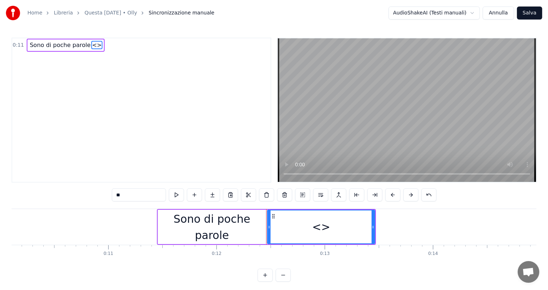
click at [137, 196] on input "**" at bounding box center [139, 194] width 54 height 13
type input "*"
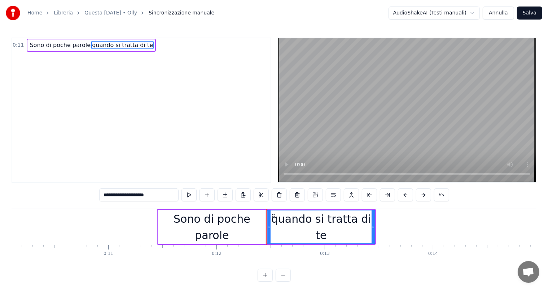
type input "**********"
click at [208, 152] on div "0:11 Sono di poche parole quando si tratta di te" at bounding box center [142, 110] width 260 height 145
drag, startPoint x: 269, startPoint y: 222, endPoint x: 284, endPoint y: 224, distance: 15.2
click at [284, 224] on div at bounding box center [284, 226] width 3 height 33
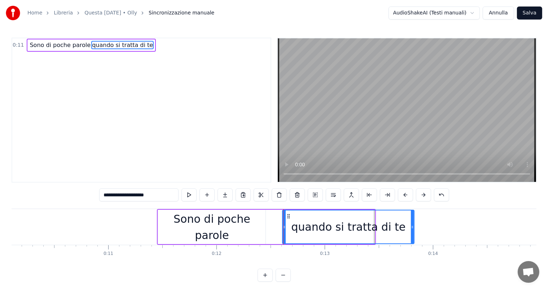
drag, startPoint x: 374, startPoint y: 226, endPoint x: 413, endPoint y: 227, distance: 39.0
click at [414, 227] on icon at bounding box center [412, 227] width 3 height 6
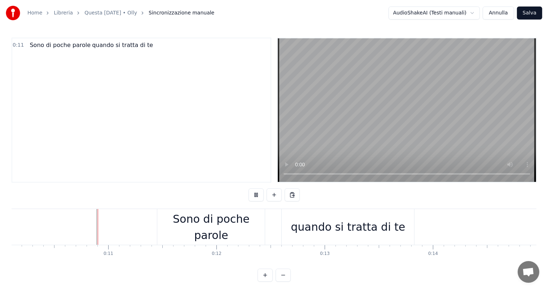
scroll to position [9, 0]
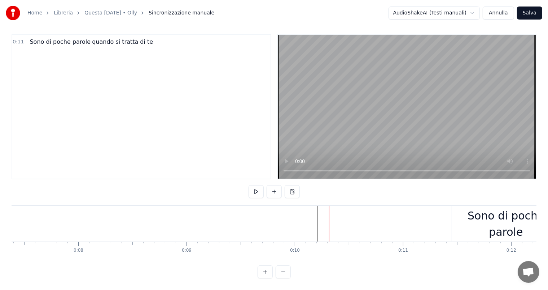
scroll to position [0, 813]
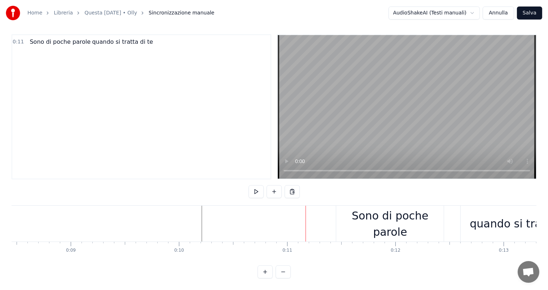
scroll to position [0, 929]
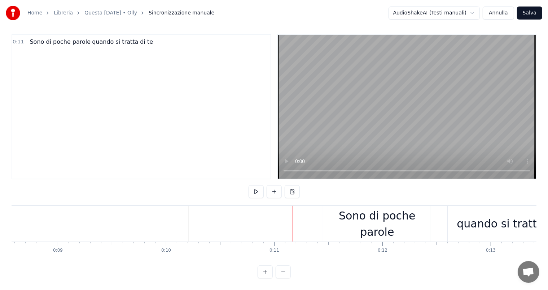
click at [335, 208] on div "Sono di poche parole" at bounding box center [378, 223] width 108 height 36
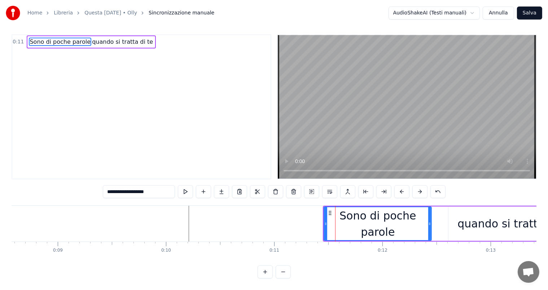
scroll to position [0, 0]
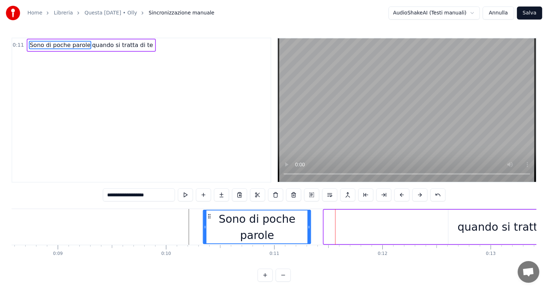
drag, startPoint x: 328, startPoint y: 215, endPoint x: 208, endPoint y: 223, distance: 120.8
click at [208, 223] on div "Sono di poche parole" at bounding box center [257, 226] width 107 height 33
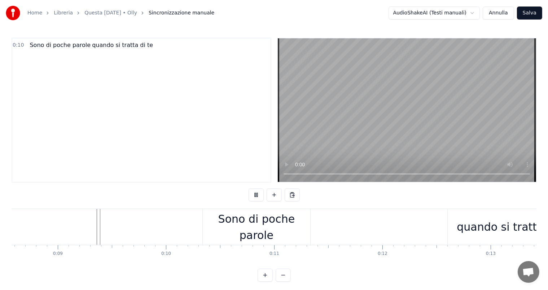
scroll to position [9, 0]
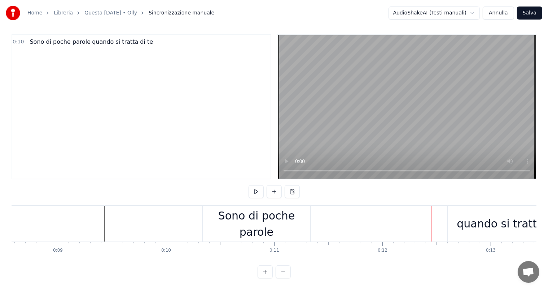
click at [308, 206] on div "Sono di poche parole" at bounding box center [257, 223] width 108 height 36
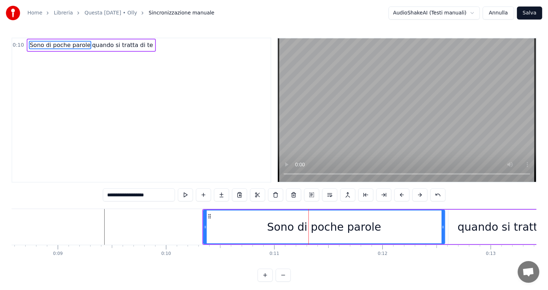
drag, startPoint x: 309, startPoint y: 225, endPoint x: 442, endPoint y: 238, distance: 133.5
click at [443, 238] on div at bounding box center [443, 226] width 3 height 33
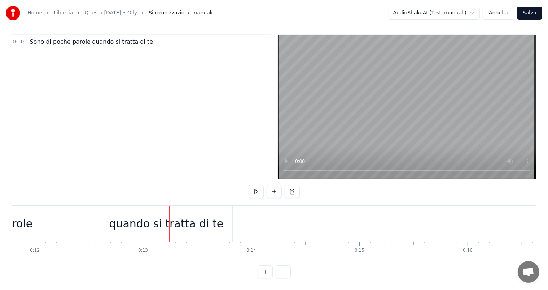
scroll to position [0, 1251]
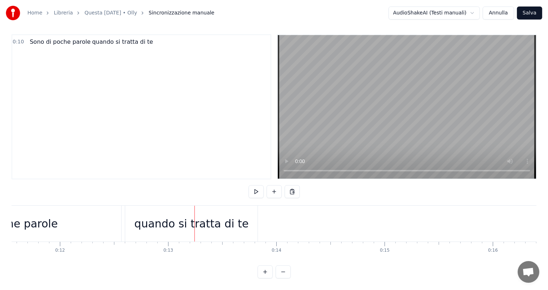
click at [156, 216] on div "quando si tratta di te" at bounding box center [191, 223] width 114 height 16
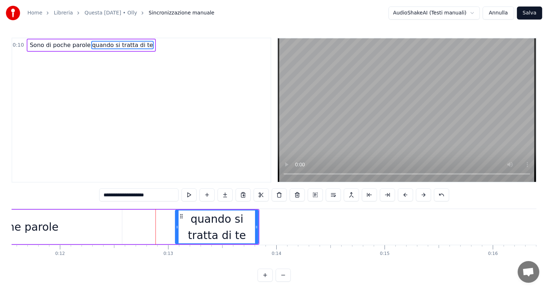
drag, startPoint x: 127, startPoint y: 219, endPoint x: 177, endPoint y: 226, distance: 49.9
click at [177, 226] on div at bounding box center [177, 226] width 3 height 33
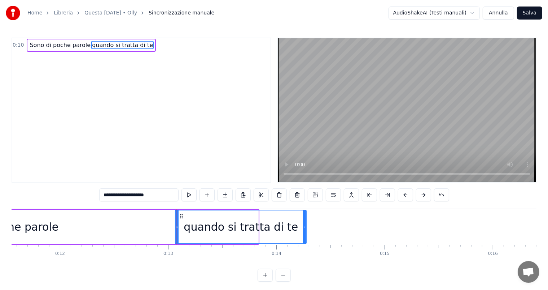
drag, startPoint x: 258, startPoint y: 228, endPoint x: 306, endPoint y: 226, distance: 48.1
click at [306, 226] on icon at bounding box center [304, 227] width 3 height 6
click at [191, 224] on div "quando si tratta di te" at bounding box center [241, 226] width 130 height 33
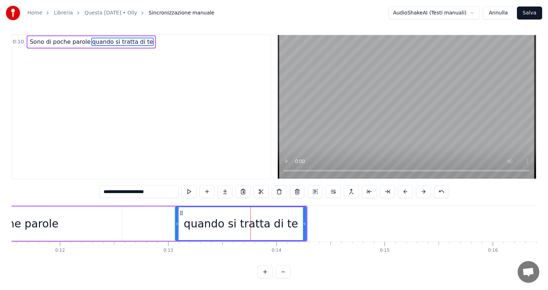
click at [91, 38] on span "quando si tratta di te" at bounding box center [122, 42] width 62 height 8
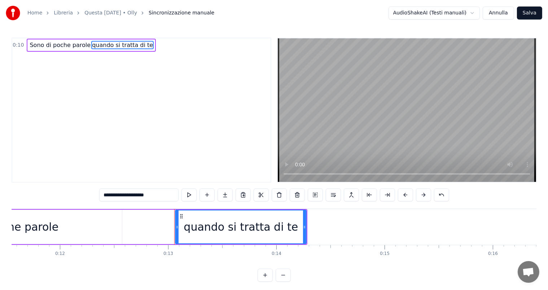
click at [123, 198] on input "**********" at bounding box center [138, 194] width 79 height 13
click at [105, 195] on input "**********" at bounding box center [138, 194] width 79 height 13
click at [72, 46] on span "Sono di poche parole" at bounding box center [60, 45] width 62 height 8
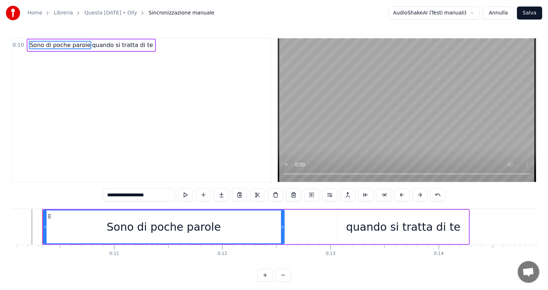
scroll to position [0, 1083]
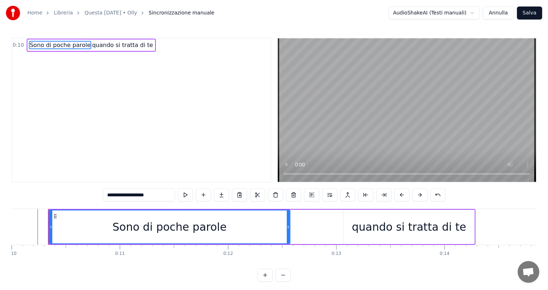
click at [158, 196] on input "**********" at bounding box center [139, 194] width 72 height 13
type input "**********"
click at [209, 160] on div "0:10 Sono di poche parole quando si tratta di te" at bounding box center [142, 110] width 260 height 145
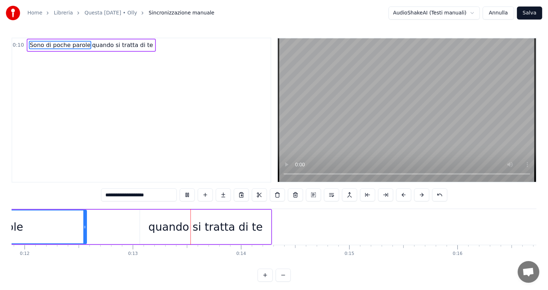
scroll to position [0, 1372]
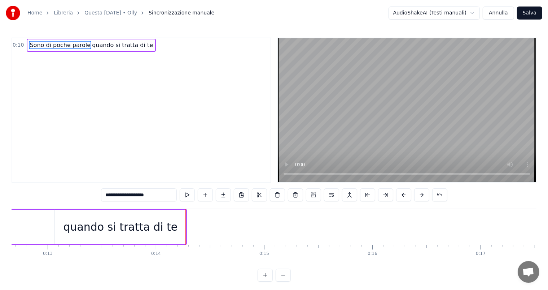
click at [527, 14] on button "Salva" at bounding box center [529, 12] width 25 height 13
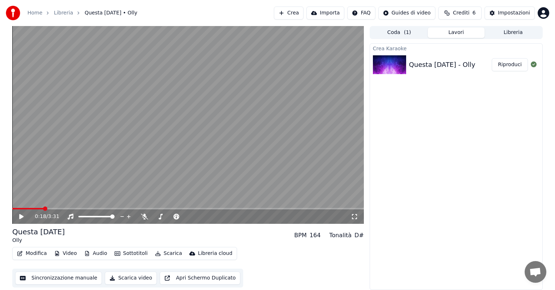
click at [47, 278] on button "Sincronizzazione manuale" at bounding box center [58, 277] width 87 height 13
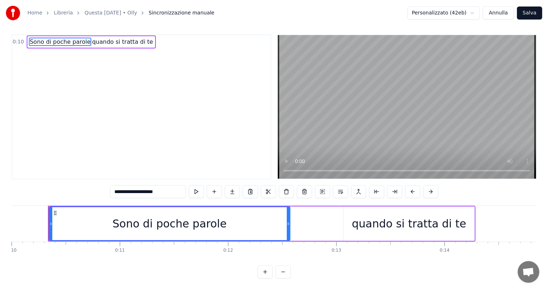
scroll to position [9, 0]
click at [116, 12] on link "Questa [DATE] • Olly" at bounding box center [110, 12] width 53 height 7
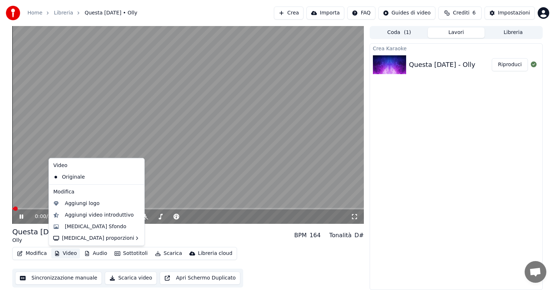
click at [66, 253] on button "Video" at bounding box center [65, 253] width 29 height 10
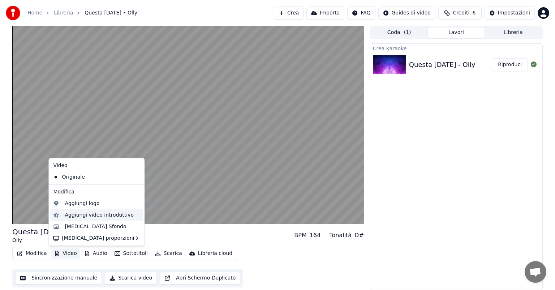
click at [94, 215] on div "Aggiungi video introduttivo" at bounding box center [99, 214] width 69 height 7
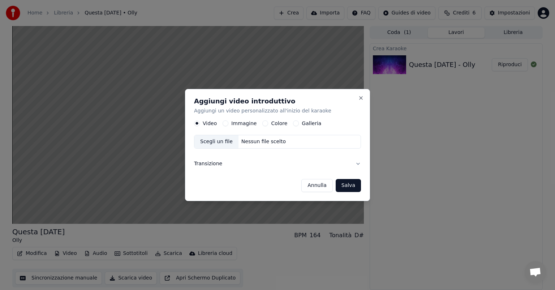
click at [358, 162] on button "Transizione" at bounding box center [277, 163] width 167 height 19
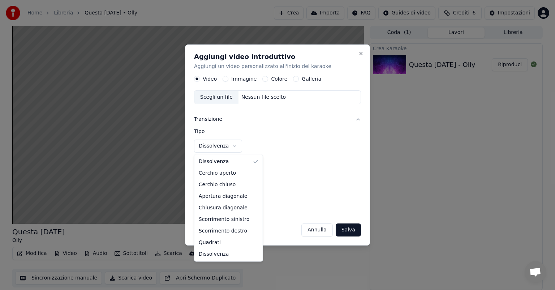
click at [230, 147] on body "**********" at bounding box center [277, 145] width 555 height 290
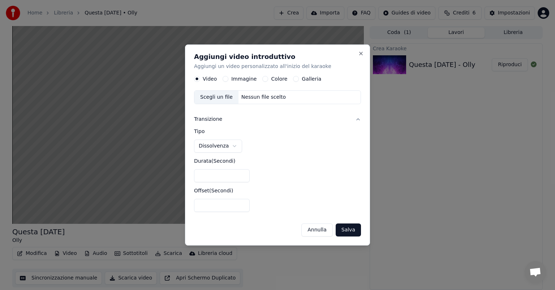
click at [224, 79] on body "**********" at bounding box center [277, 145] width 555 height 290
click at [224, 79] on button "Immagine" at bounding box center [225, 79] width 6 height 6
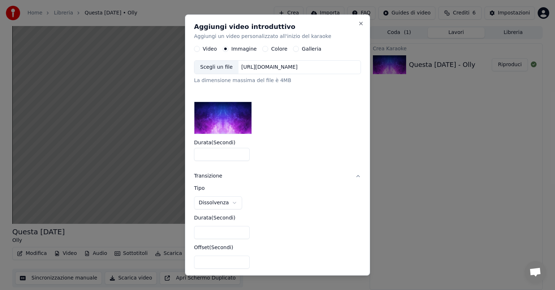
click at [263, 48] on button "Colore" at bounding box center [265, 49] width 6 height 6
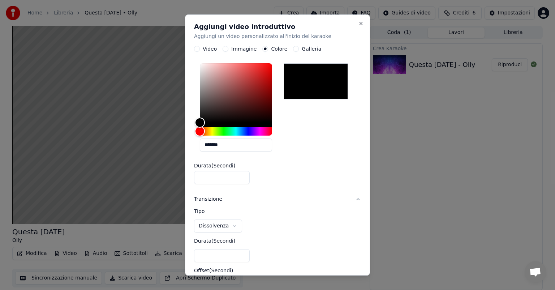
click at [293, 49] on button "Galleria" at bounding box center [296, 49] width 6 height 6
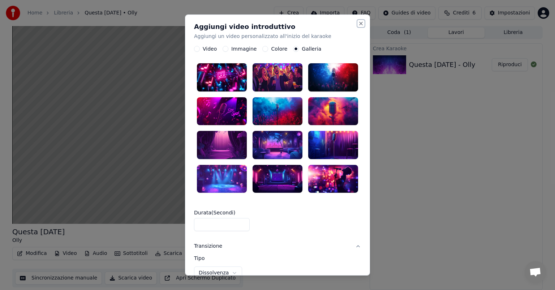
click at [358, 24] on button "Close" at bounding box center [361, 24] width 6 height 6
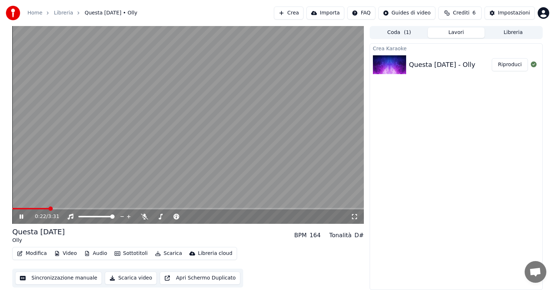
click at [48, 207] on span at bounding box center [50, 208] width 4 height 4
click at [22, 216] on icon at bounding box center [21, 216] width 4 height 4
click at [97, 11] on span "Questa [DATE] • Olly" at bounding box center [110, 12] width 53 height 7
click at [98, 14] on span "Questa [DATE] • Olly" at bounding box center [110, 12] width 53 height 7
click at [503, 12] on div "Impostazioni" at bounding box center [514, 12] width 32 height 7
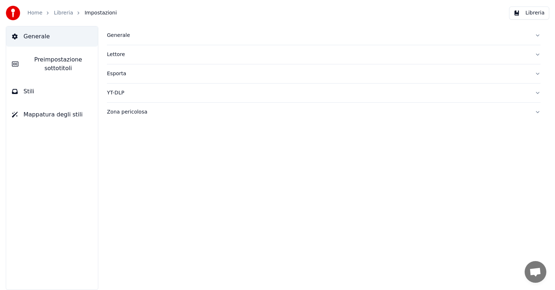
click at [535, 35] on button "Generale" at bounding box center [323, 35] width 433 height 19
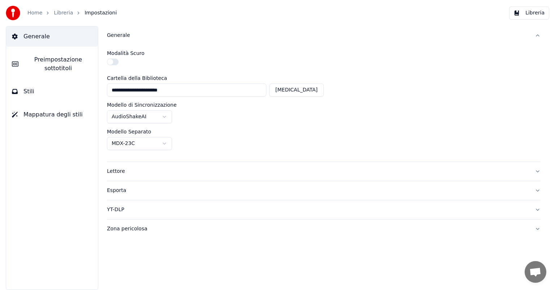
click at [537, 33] on button "Generale" at bounding box center [323, 35] width 433 height 19
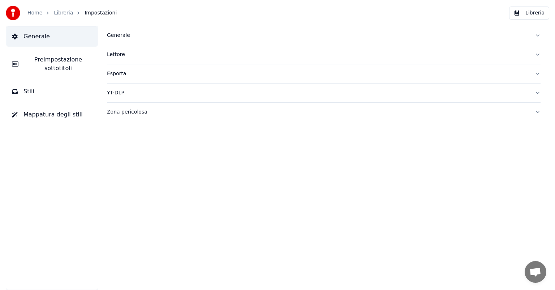
click at [56, 63] on span "Preimpostazione sottotitoli" at bounding box center [58, 63] width 68 height 17
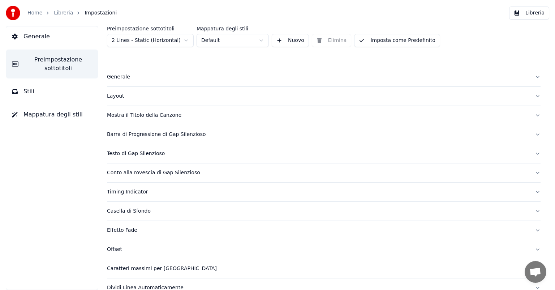
click at [526, 76] on button "Generale" at bounding box center [323, 77] width 433 height 19
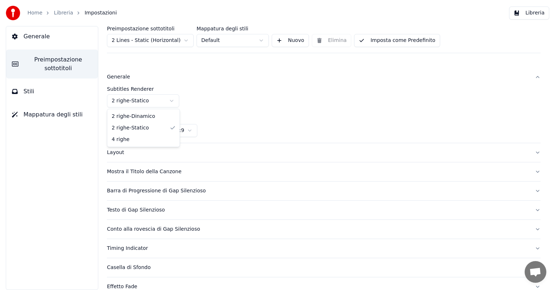
click at [170, 101] on html "Home Libreria Impostazioni Libreria Generale Preimpostazione sottotitoli Stili …" at bounding box center [277, 145] width 555 height 290
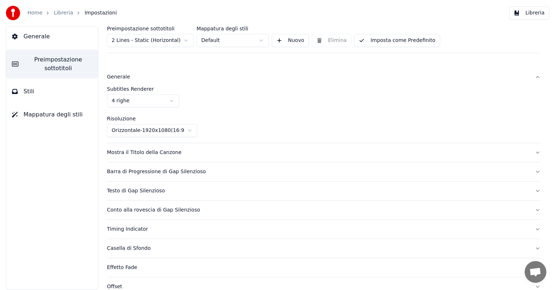
click at [531, 151] on button "Mostra il Titolo della Canzone" at bounding box center [323, 152] width 433 height 19
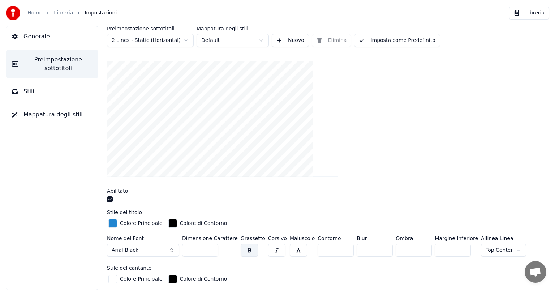
scroll to position [72, 0]
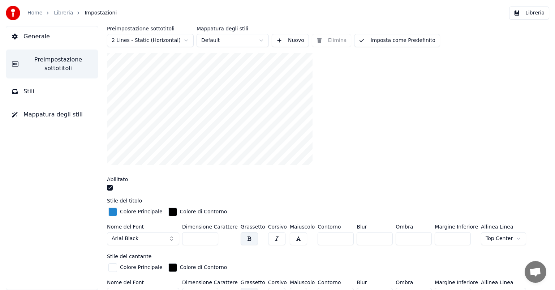
click at [111, 211] on div "button" at bounding box center [112, 211] width 9 height 9
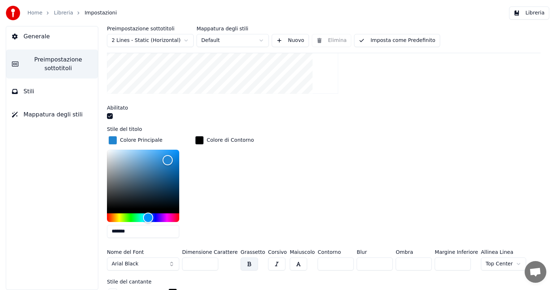
scroll to position [144, 0]
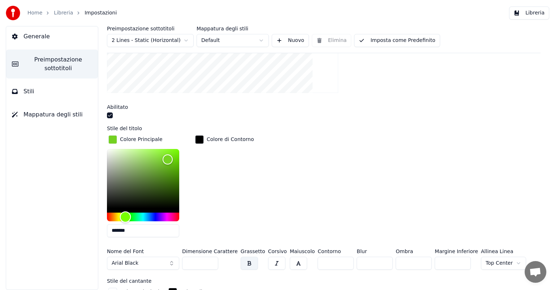
click at [125, 214] on div "Hue" at bounding box center [143, 216] width 72 height 9
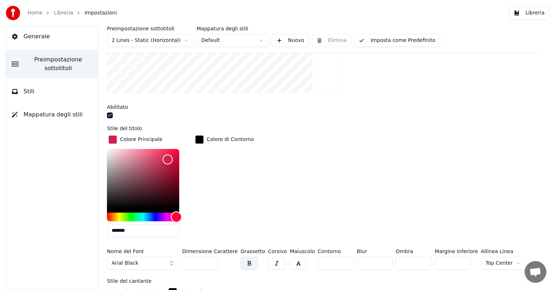
click at [176, 215] on div "Hue" at bounding box center [143, 216] width 72 height 9
type input "*******"
drag, startPoint x: 169, startPoint y: 157, endPoint x: 175, endPoint y: 152, distance: 7.4
click at [175, 152] on div "Color" at bounding box center [174, 153] width 11 height 11
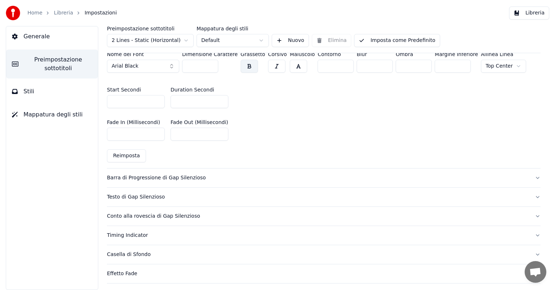
scroll to position [397, 0]
click at [531, 175] on button "Barra di Progressione di Gap Silenzioso" at bounding box center [323, 177] width 433 height 19
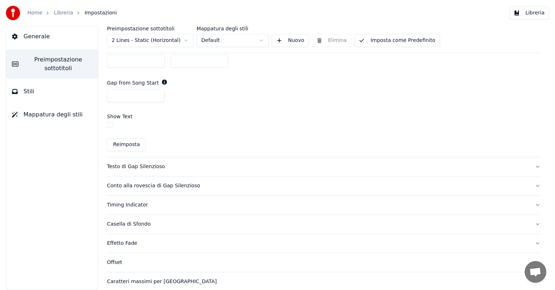
click at [531, 157] on button "Testo di Gap Silenzioso" at bounding box center [323, 166] width 433 height 19
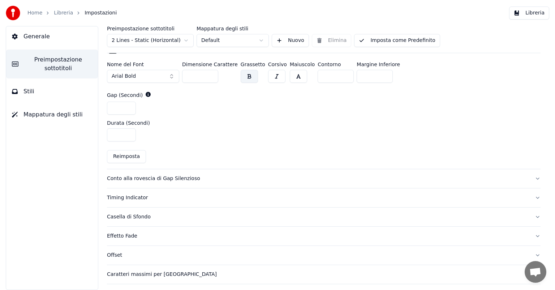
scroll to position [341, 0]
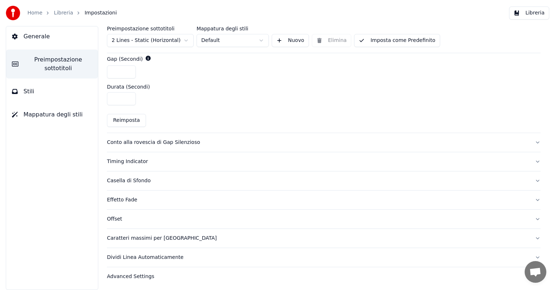
click at [531, 141] on button "Conto alla rovescia di Gap Silenzioso" at bounding box center [323, 142] width 433 height 19
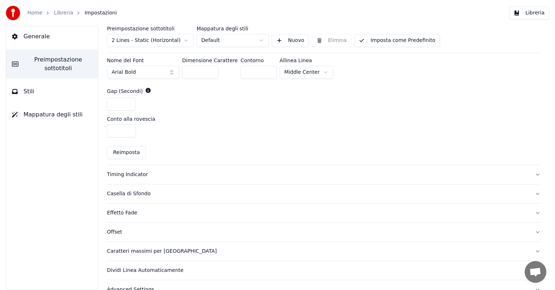
scroll to position [303, 0]
click at [531, 170] on button "Timing Indicator" at bounding box center [323, 173] width 433 height 19
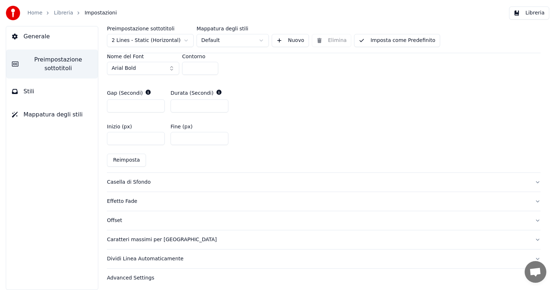
scroll to position [341, 0]
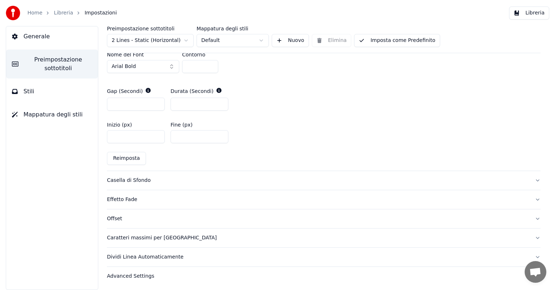
click at [21, 94] on button "Stili" at bounding box center [52, 91] width 92 height 20
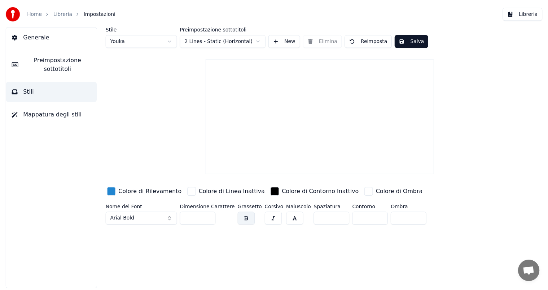
scroll to position [0, 0]
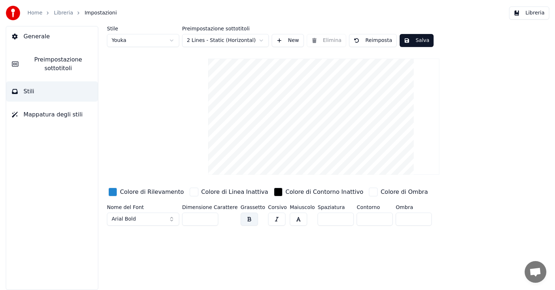
click at [50, 115] on span "Mappatura degli stili" at bounding box center [52, 114] width 59 height 9
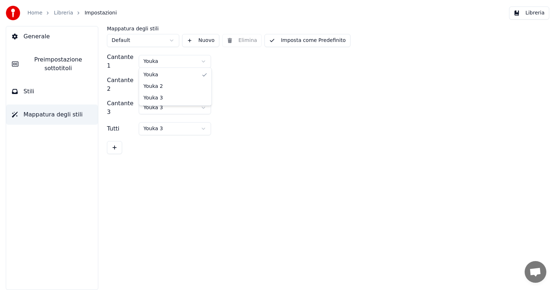
click at [201, 60] on html "Home Libreria Impostazioni Libreria Generale Preimpostazione sottotitoli Stili …" at bounding box center [277, 145] width 555 height 290
click at [61, 14] on link "Libreria" at bounding box center [63, 12] width 19 height 7
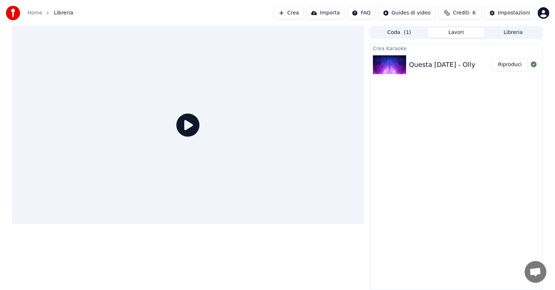
click at [451, 64] on div "Questa [DATE] - Olly" at bounding box center [442, 65] width 66 height 10
click at [504, 65] on button "Riproduci" at bounding box center [509, 64] width 36 height 13
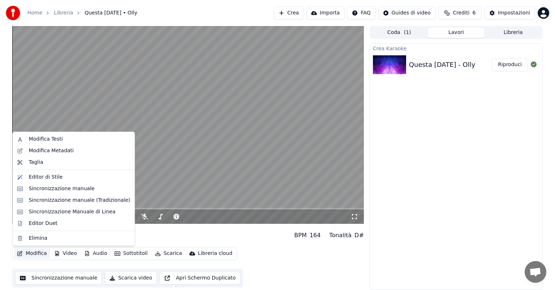
click at [30, 254] on button "Modifica" at bounding box center [32, 253] width 36 height 10
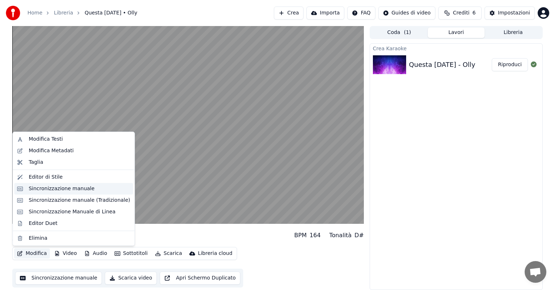
click at [65, 186] on div "Sincronizzazione manuale" at bounding box center [62, 188] width 66 height 7
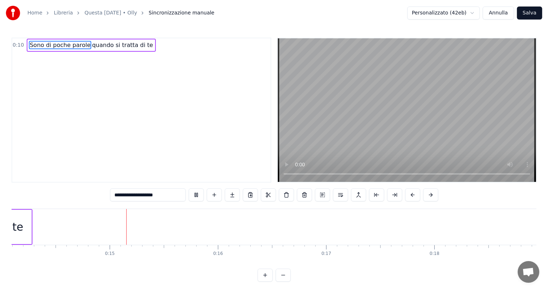
scroll to position [0, 1540]
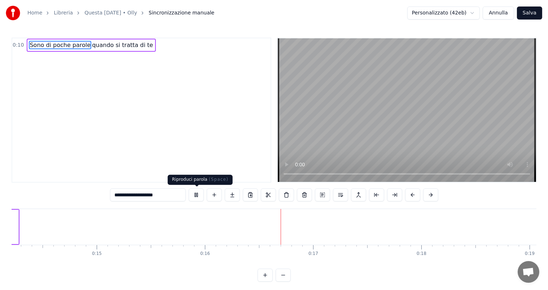
click at [196, 195] on button at bounding box center [196, 194] width 15 height 13
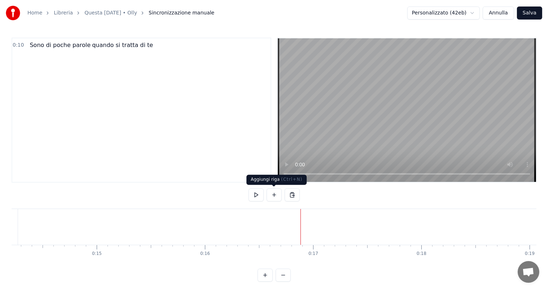
click at [274, 197] on button at bounding box center [274, 194] width 15 height 13
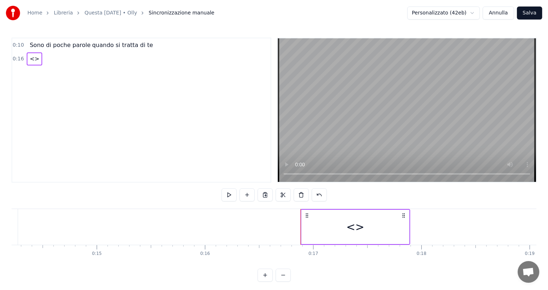
click at [356, 224] on div "<>" at bounding box center [356, 226] width 18 height 16
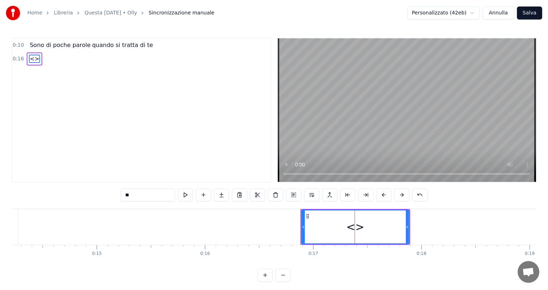
click at [136, 196] on input "**" at bounding box center [148, 194] width 54 height 13
type input "*"
paste input "**********"
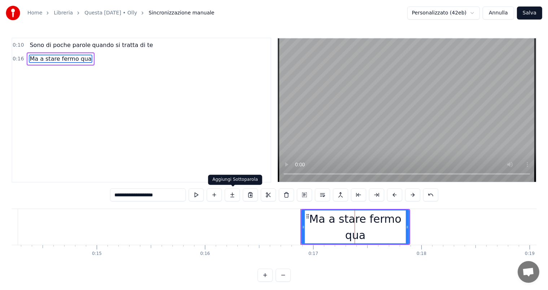
type input "**********"
click at [234, 196] on button at bounding box center [232, 194] width 15 height 13
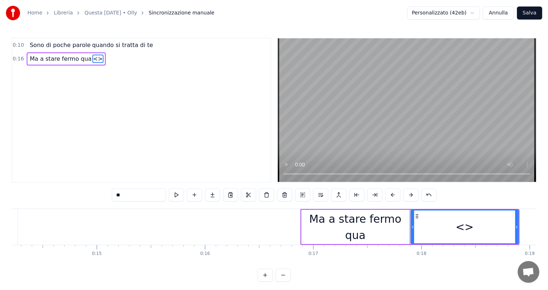
click at [122, 195] on input "**" at bounding box center [139, 194] width 54 height 13
type input "*"
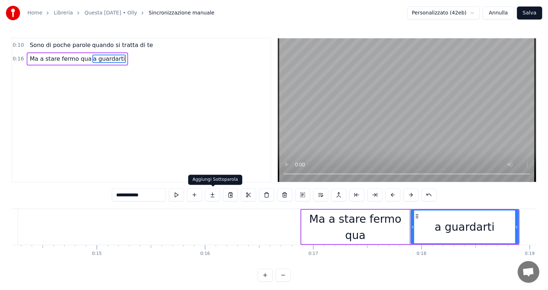
type input "**********"
click at [215, 194] on button at bounding box center [212, 194] width 15 height 13
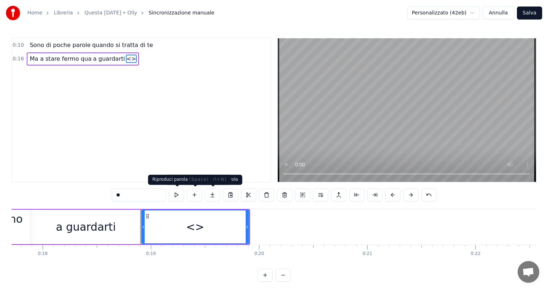
scroll to position [0, 2011]
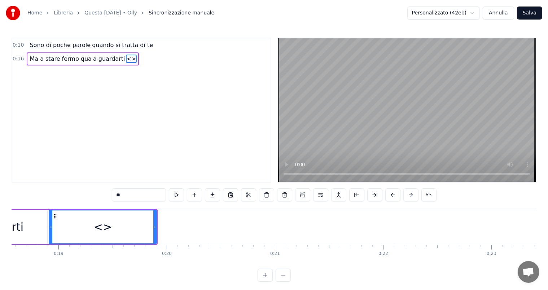
click at [122, 194] on input "**" at bounding box center [139, 194] width 54 height 13
type input "*"
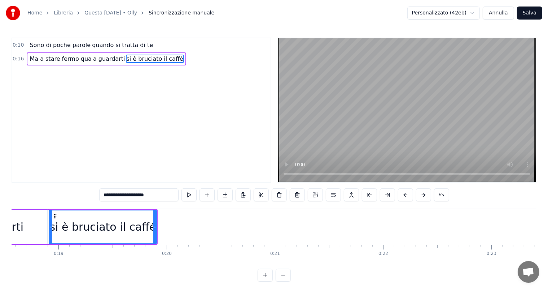
click at [202, 162] on div "0:10 Sono di poche parole quando si tratta di te 0:16 Ma a stare fermo qua a gu…" at bounding box center [142, 110] width 260 height 145
click at [148, 196] on input "**********" at bounding box center [138, 194] width 79 height 13
type input "**********"
click at [175, 152] on div "0:10 Sono di poche parole quando si tratta di te 0:16 Ma a stare fermo qua a gu…" at bounding box center [142, 110] width 260 height 145
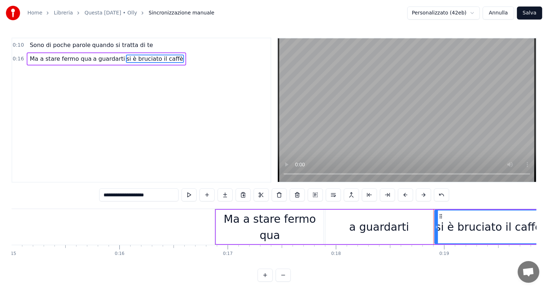
scroll to position [0, 1587]
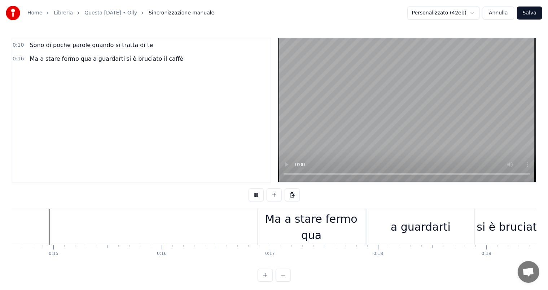
scroll to position [9, 0]
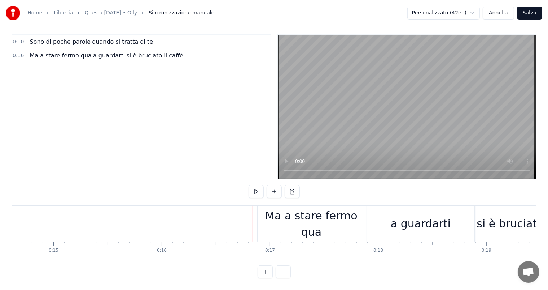
click at [265, 205] on div "Ma a stare fermo qua" at bounding box center [312, 223] width 108 height 36
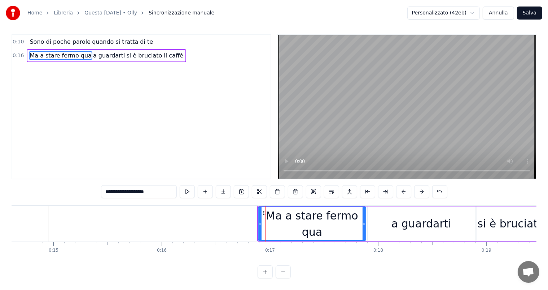
scroll to position [0, 0]
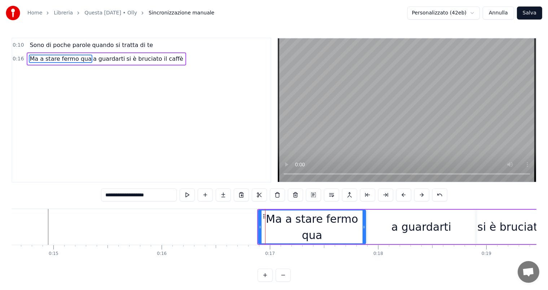
drag, startPoint x: 272, startPoint y: 214, endPoint x: 266, endPoint y: 214, distance: 6.5
click at [266, 214] on div "Ma a stare fermo qua" at bounding box center [312, 226] width 107 height 33
drag, startPoint x: 264, startPoint y: 214, endPoint x: 258, endPoint y: 214, distance: 5.8
click at [258, 214] on icon at bounding box center [259, 216] width 6 height 6
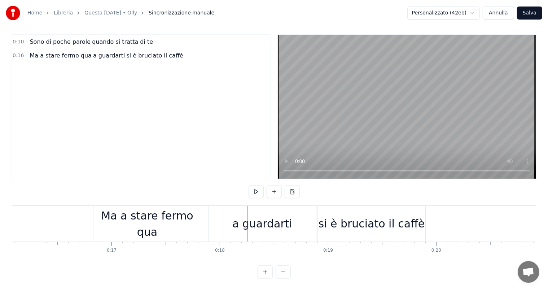
scroll to position [0, 1755]
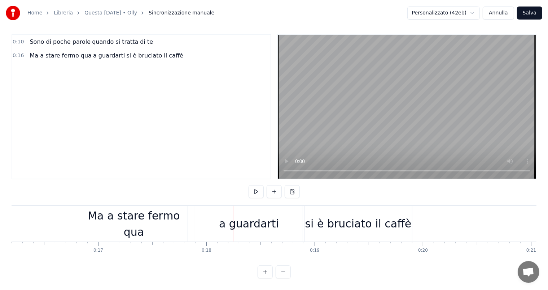
click at [214, 205] on div "a guardarti" at bounding box center [249, 223] width 108 height 36
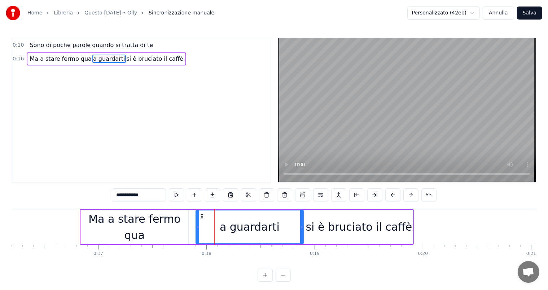
scroll to position [0, 0]
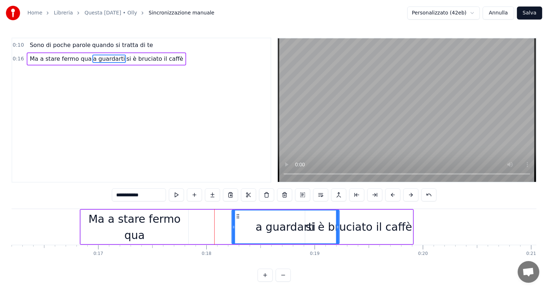
drag, startPoint x: 204, startPoint y: 216, endPoint x: 240, endPoint y: 218, distance: 35.8
click at [240, 218] on div "a guardarti" at bounding box center [285, 226] width 107 height 33
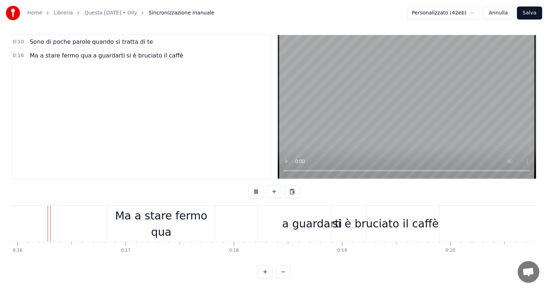
scroll to position [9, 0]
drag, startPoint x: 284, startPoint y: 207, endPoint x: 291, endPoint y: 207, distance: 7.2
click at [291, 207] on div "a guardarti" at bounding box center [313, 223] width 108 height 36
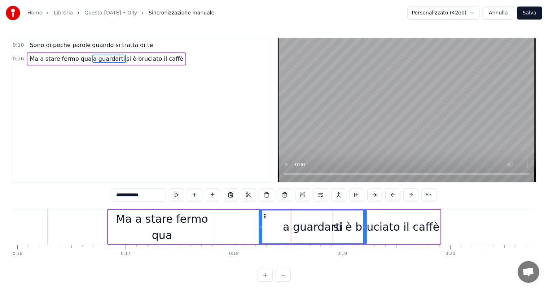
drag, startPoint x: 270, startPoint y: 217, endPoint x: 279, endPoint y: 218, distance: 9.1
click at [279, 218] on div "a guardarti" at bounding box center [313, 226] width 107 height 33
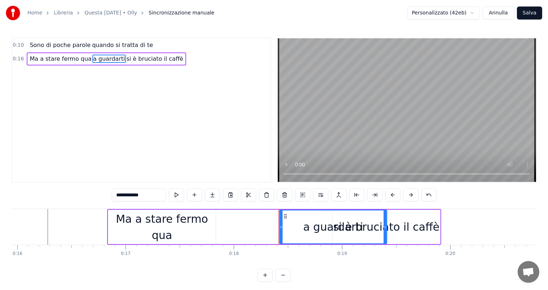
drag, startPoint x: 266, startPoint y: 216, endPoint x: 286, endPoint y: 220, distance: 20.5
click at [286, 220] on div "a guardarti" at bounding box center [333, 226] width 107 height 33
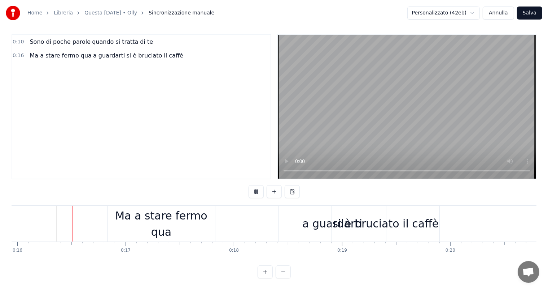
scroll to position [9, 0]
click at [212, 205] on div "Ma a stare fermo qua" at bounding box center [162, 223] width 108 height 36
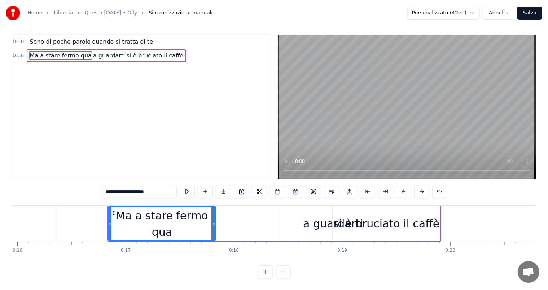
scroll to position [0, 0]
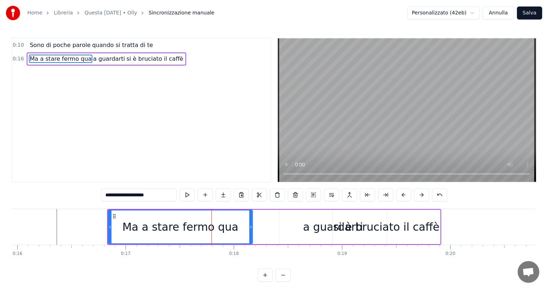
drag, startPoint x: 214, startPoint y: 226, endPoint x: 251, endPoint y: 228, distance: 36.9
click at [251, 228] on icon at bounding box center [250, 227] width 3 height 6
click at [400, 220] on div "si è bruciato il caffè" at bounding box center [387, 226] width 107 height 16
type input "**********"
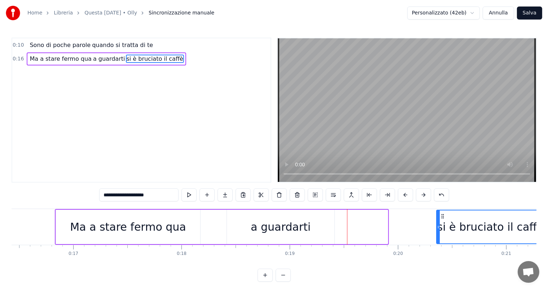
scroll to position [0, 1782]
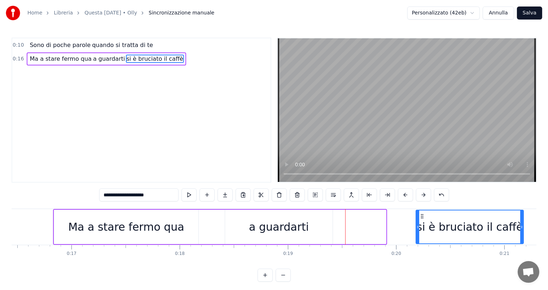
drag, startPoint x: 338, startPoint y: 214, endPoint x: 421, endPoint y: 211, distance: 83.1
click at [421, 211] on div "si è bruciato il caffè" at bounding box center [470, 226] width 107 height 33
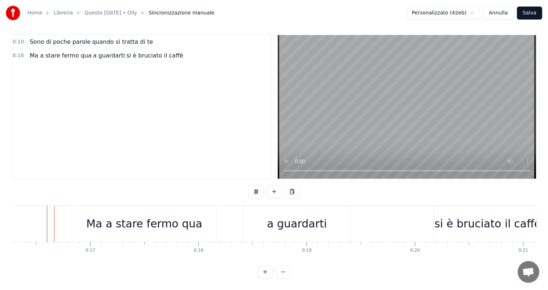
scroll to position [0, 1762]
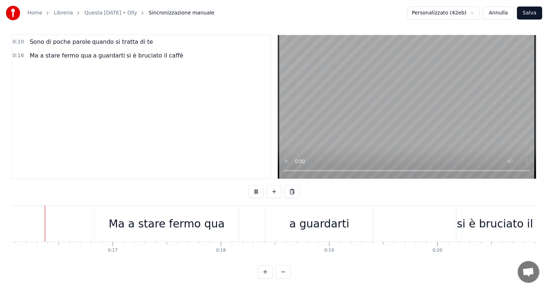
scroll to position [0, 1737]
drag, startPoint x: 285, startPoint y: 209, endPoint x: 270, endPoint y: 209, distance: 14.1
click at [270, 209] on div "a guardarti" at bounding box center [323, 223] width 108 height 36
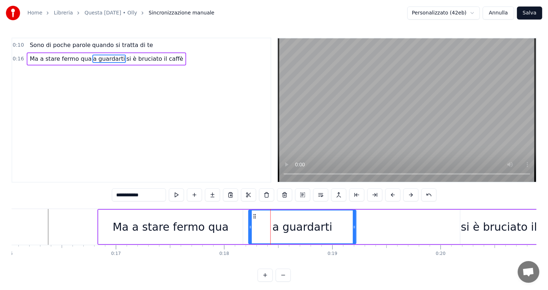
drag, startPoint x: 275, startPoint y: 215, endPoint x: 254, endPoint y: 217, distance: 21.4
click at [254, 217] on icon at bounding box center [255, 216] width 6 height 6
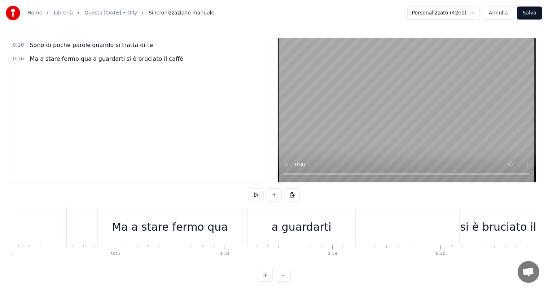
scroll to position [9, 0]
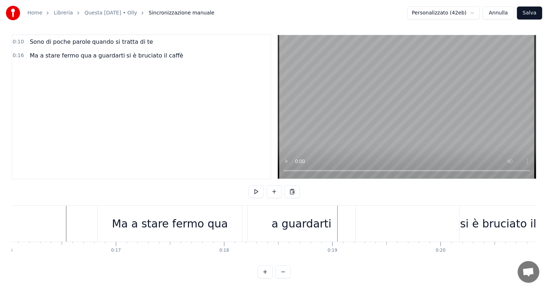
click at [245, 211] on div "Ma a stare fermo qua a guardarti si è bruciato il caffè" at bounding box center [332, 223] width 470 height 36
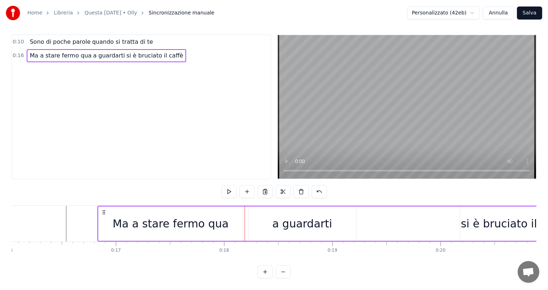
click at [233, 207] on div "Ma a stare fermo qua" at bounding box center [171, 223] width 144 height 34
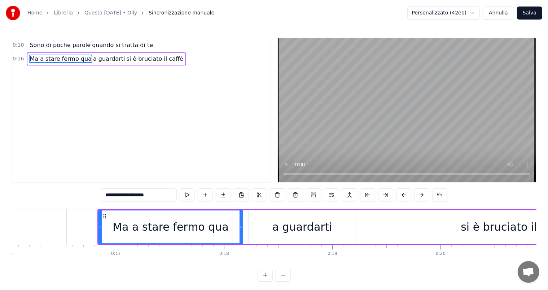
click at [259, 221] on div "a guardarti" at bounding box center [303, 226] width 108 height 34
type input "**********"
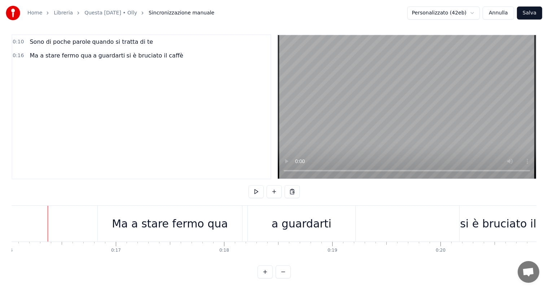
scroll to position [9, 0]
drag, startPoint x: 279, startPoint y: 205, endPoint x: 294, endPoint y: 208, distance: 15.4
click at [294, 208] on div "a guardarti" at bounding box center [302, 223] width 108 height 36
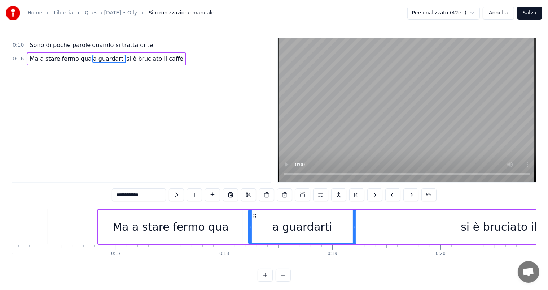
click at [255, 216] on icon at bounding box center [255, 216] width 6 height 6
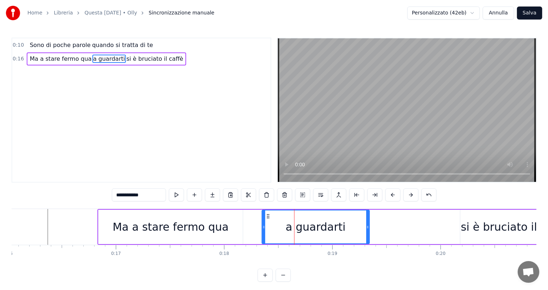
drag, startPoint x: 253, startPoint y: 214, endPoint x: 267, endPoint y: 217, distance: 13.6
click at [267, 217] on icon at bounding box center [268, 216] width 6 height 6
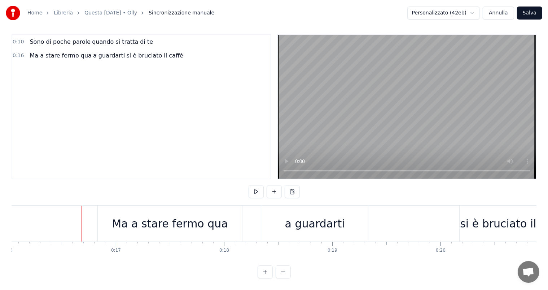
scroll to position [9, 0]
click at [364, 213] on div "a guardarti" at bounding box center [315, 223] width 108 height 36
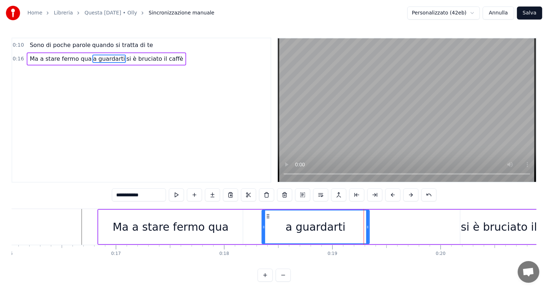
click at [485, 219] on div "si è bruciato il caffè" at bounding box center [514, 226] width 107 height 16
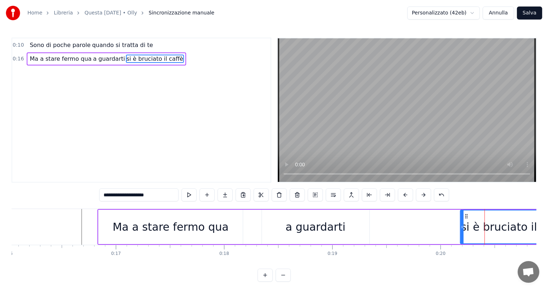
click at [281, 212] on div "a guardarti" at bounding box center [316, 226] width 108 height 34
type input "**********"
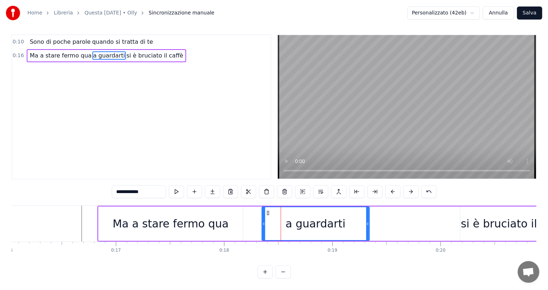
scroll to position [9, 0]
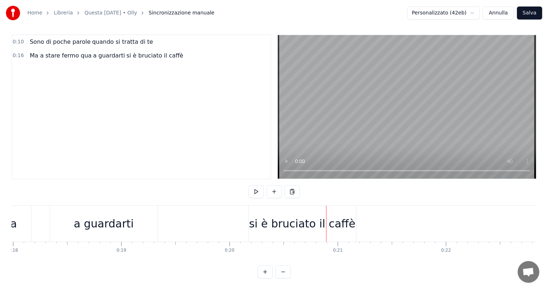
scroll to position [0, 1896]
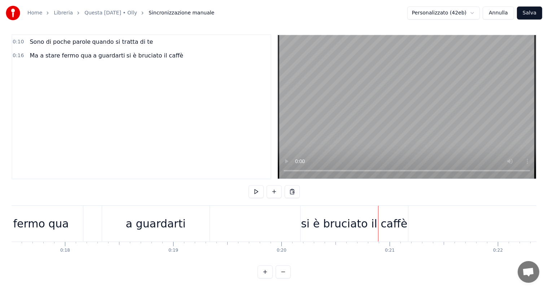
click at [92, 51] on span "a guardarti" at bounding box center [109, 55] width 34 height 8
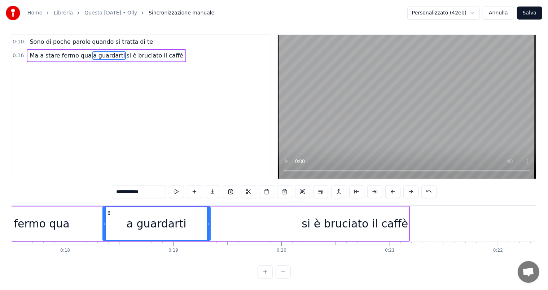
scroll to position [0, 0]
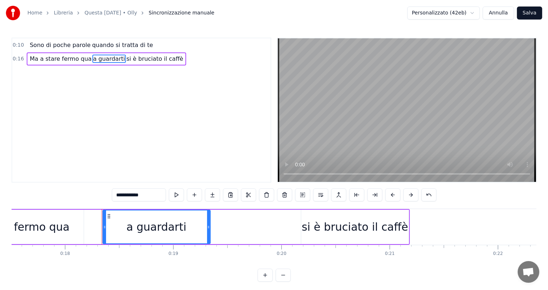
click at [66, 227] on div "Ma a stare fermo qua" at bounding box center [11, 226] width 144 height 34
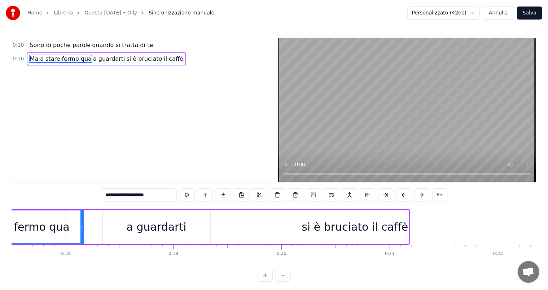
click at [168, 198] on input "**********" at bounding box center [139, 194] width 76 height 13
type input "**********"
click at [73, 199] on div "**********" at bounding box center [274, 160] width 525 height 244
click at [71, 203] on div "**********" at bounding box center [274, 160] width 525 height 244
click at [88, 204] on div "**********" at bounding box center [274, 160] width 525 height 244
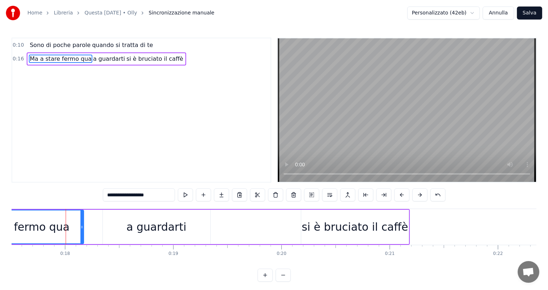
click at [92, 215] on div "Ma a stare fermo qua a guardarti si è bruciato il caffè" at bounding box center [174, 226] width 470 height 34
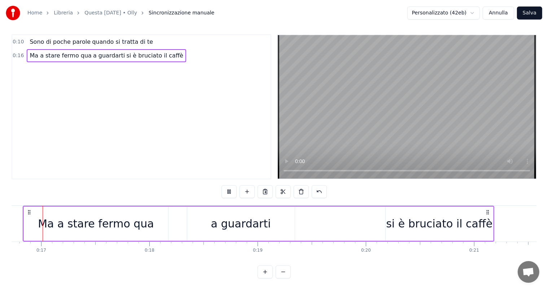
scroll to position [0, 1787]
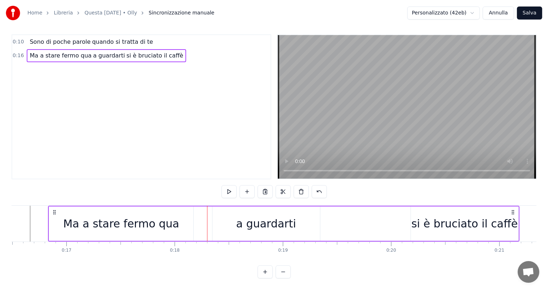
click at [246, 216] on div "a guardarti" at bounding box center [266, 223] width 60 height 16
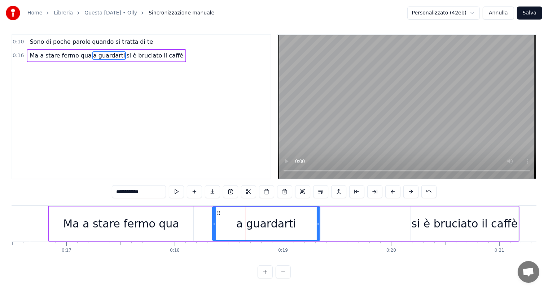
scroll to position [0, 0]
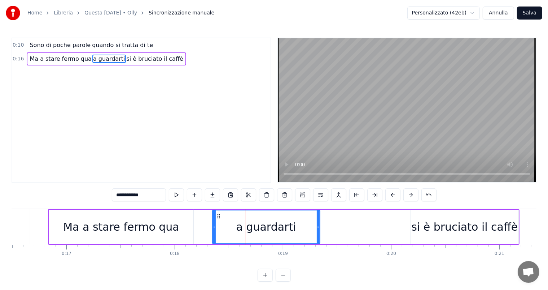
click at [91, 45] on span "quando si tratta di te" at bounding box center [122, 45] width 62 height 8
type input "**********"
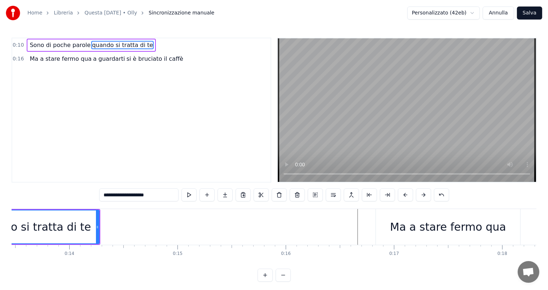
scroll to position [0, 1378]
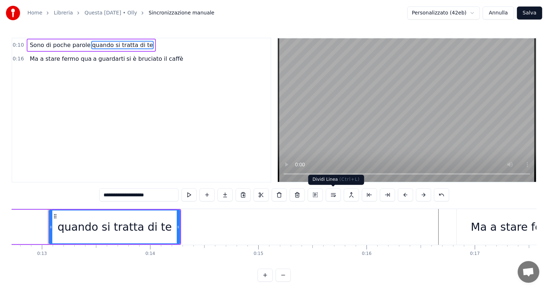
click at [333, 194] on button at bounding box center [333, 194] width 15 height 13
click at [165, 45] on div "0:10 Sono di poche parole quando si tratta di te" at bounding box center [141, 45] width 259 height 14
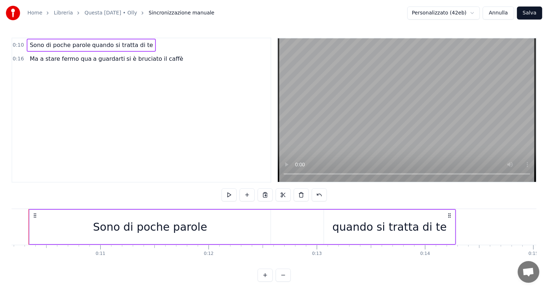
scroll to position [0, 1083]
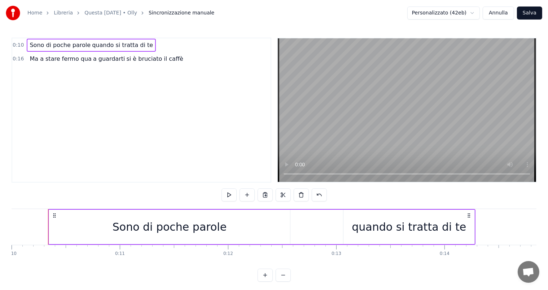
click at [32, 200] on div "0:10 Sono di poche parole quando si tratta di te 0:16 Ma a stare fermo qua a gu…" at bounding box center [274, 160] width 525 height 244
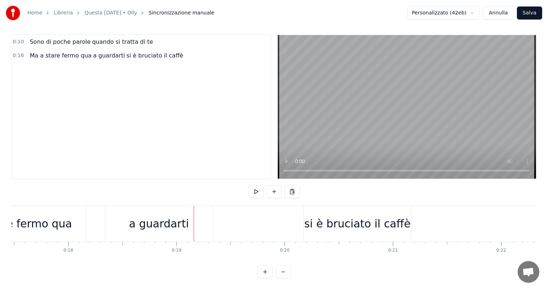
scroll to position [0, 1886]
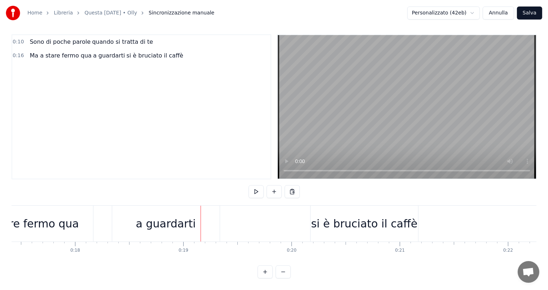
click at [126, 207] on div "a guardarti" at bounding box center [166, 223] width 108 height 36
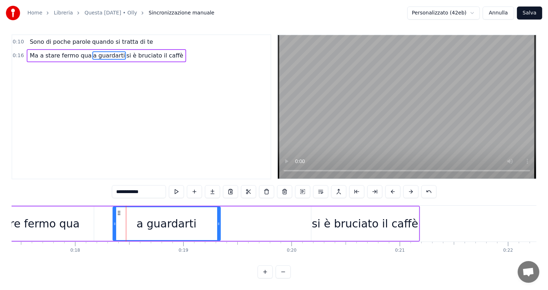
scroll to position [0, 0]
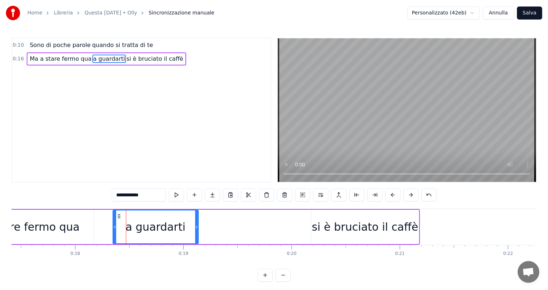
drag, startPoint x: 220, startPoint y: 227, endPoint x: 198, endPoint y: 226, distance: 22.0
click at [198, 226] on icon at bounding box center [196, 227] width 3 height 6
click at [71, 195] on div "**********" at bounding box center [274, 160] width 525 height 244
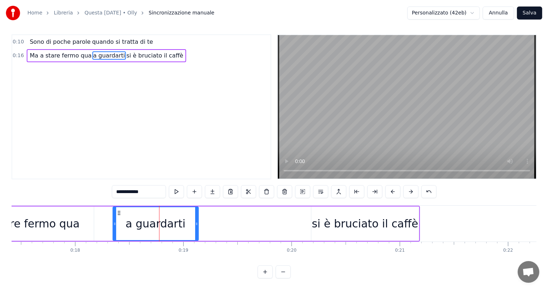
click at [42, 192] on div "**********" at bounding box center [274, 156] width 525 height 244
click at [45, 188] on div "**********" at bounding box center [274, 156] width 525 height 244
click at [53, 207] on div "Ma a stare fermo qua" at bounding box center [21, 223] width 144 height 34
type input "**********"
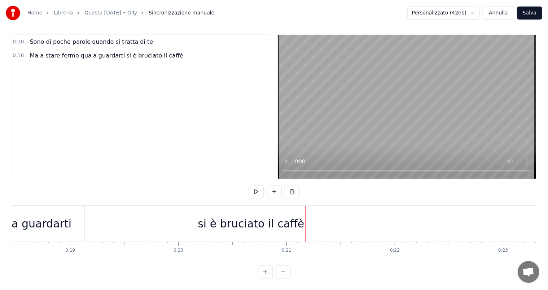
scroll to position [0, 1987]
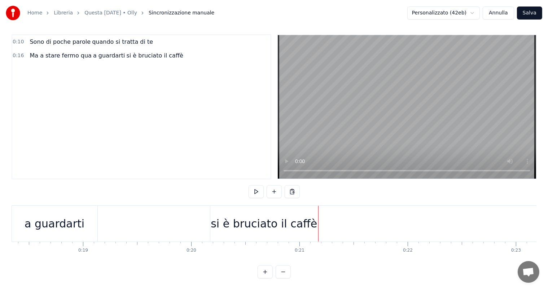
click at [228, 206] on div "si è bruciato il caffè" at bounding box center [265, 223] width 108 height 36
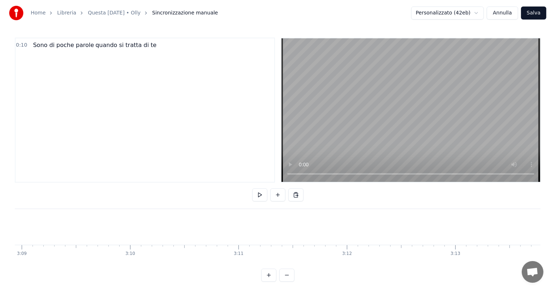
scroll to position [0, 22397]
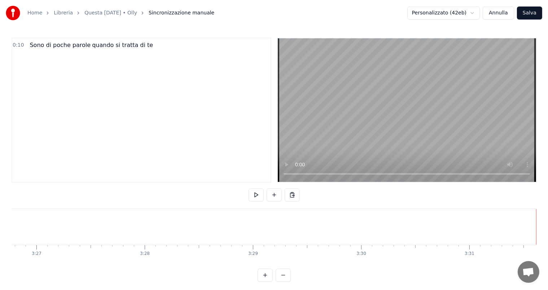
click at [529, 16] on button "Salva" at bounding box center [529, 12] width 25 height 13
